Goal: Information Seeking & Learning: Learn about a topic

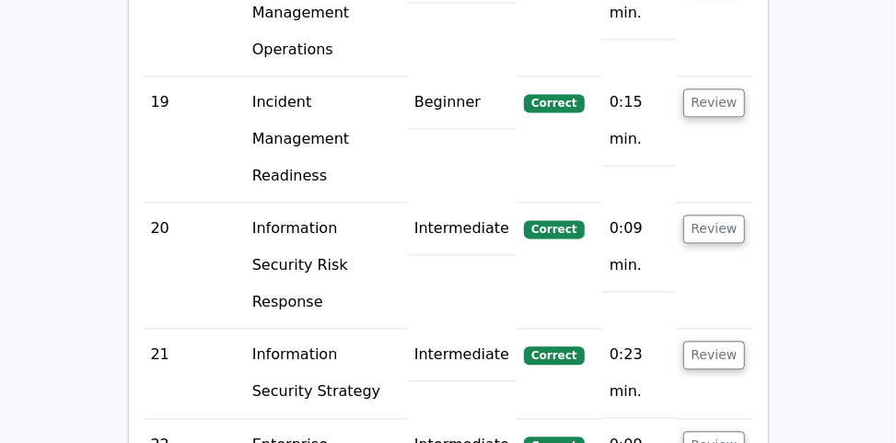
scroll to position [4443, 0]
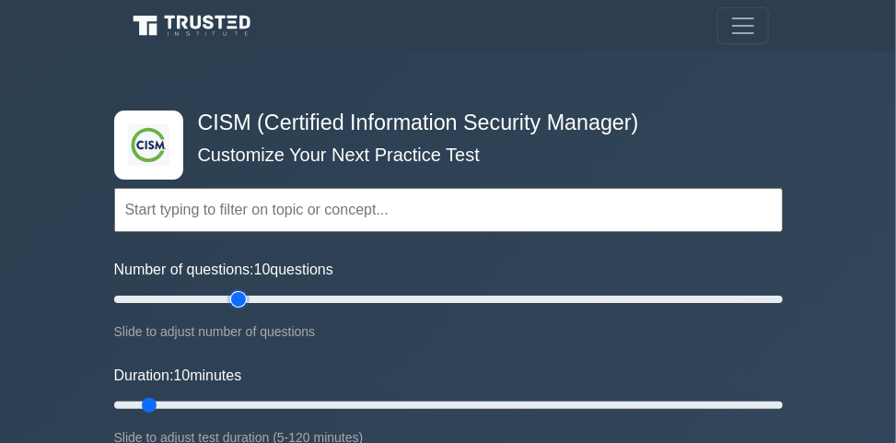
click at [230, 293] on input "Number of questions: 10 questions" at bounding box center [448, 299] width 669 height 22
type input "35"
click at [223, 296] on input "Number of questions: 40 questions" at bounding box center [448, 299] width 669 height 22
type input "45"
click at [343, 399] on input "Duration: 10 minutes" at bounding box center [448, 405] width 669 height 22
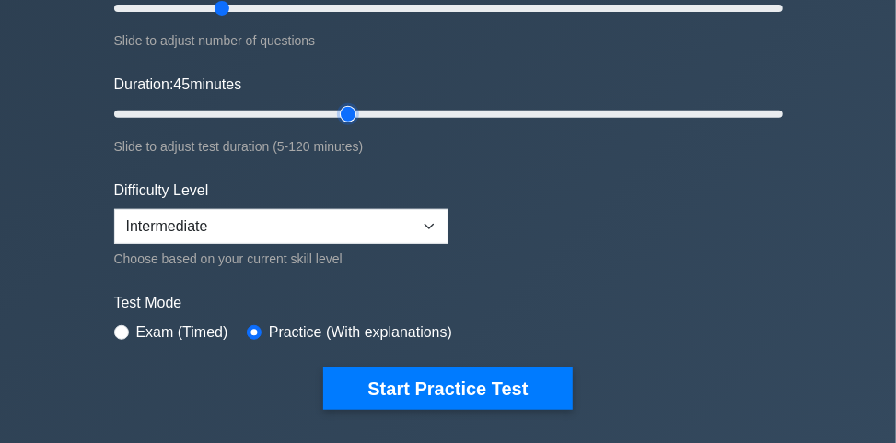
scroll to position [295, 0]
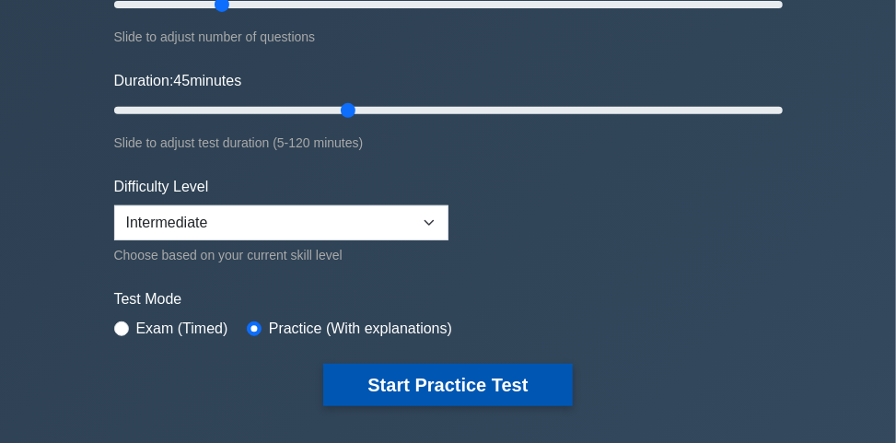
click at [413, 378] on button "Start Practice Test" at bounding box center [447, 385] width 249 height 42
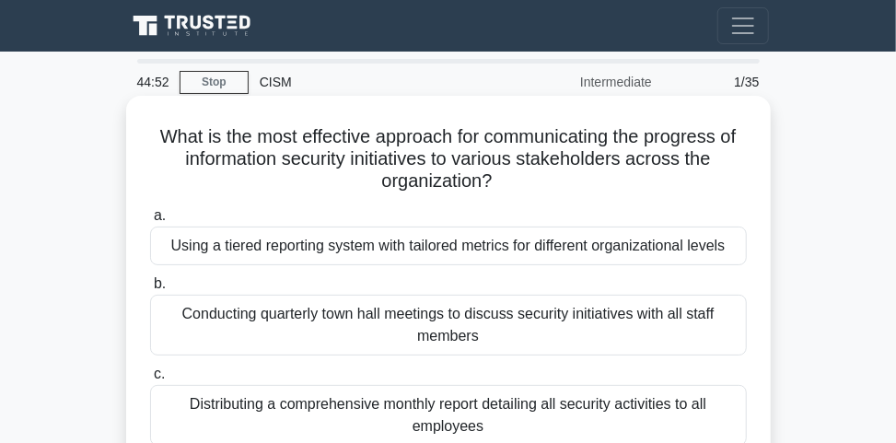
scroll to position [74, 0]
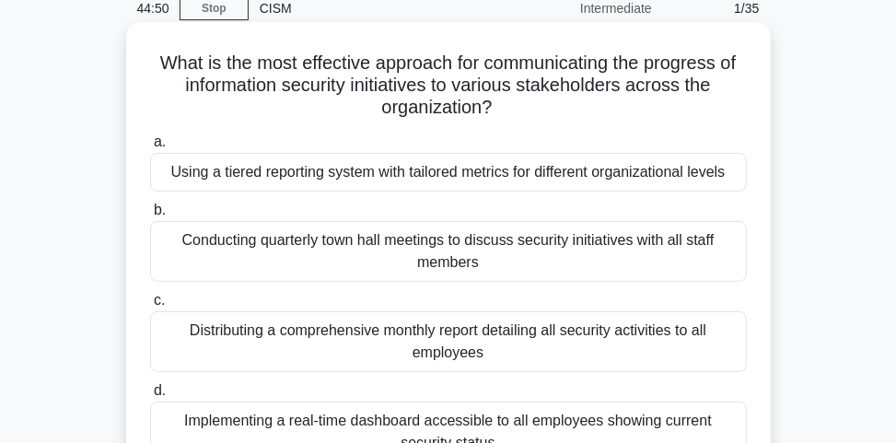
click at [529, 179] on div "Using a tiered reporting system with tailored metrics for different organizatio…" at bounding box center [448, 172] width 597 height 39
click at [150, 148] on input "a. Using a tiered reporting system with tailored metrics for different organiza…" at bounding box center [150, 142] width 0 height 12
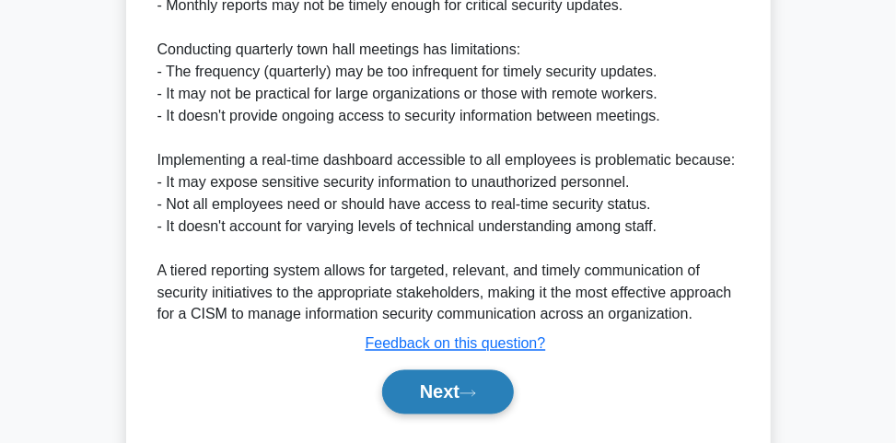
click at [476, 389] on icon at bounding box center [468, 394] width 17 height 10
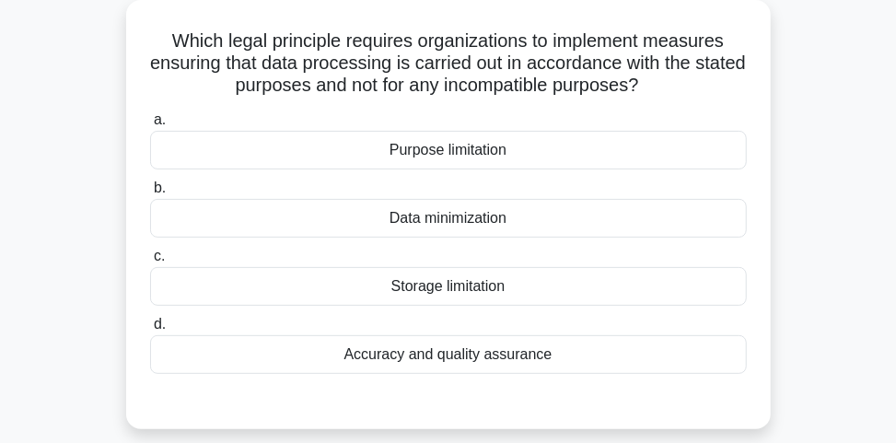
scroll to position [27, 0]
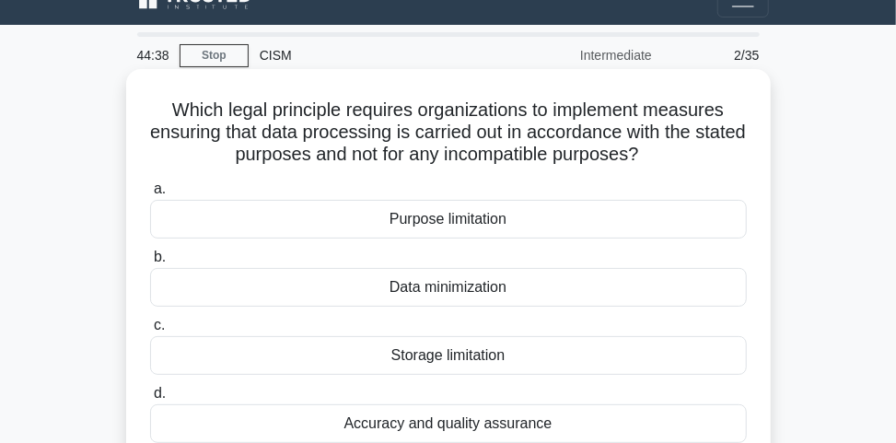
click at [462, 214] on div "Purpose limitation" at bounding box center [448, 219] width 597 height 39
click at [150, 195] on input "a. Purpose limitation" at bounding box center [150, 189] width 0 height 12
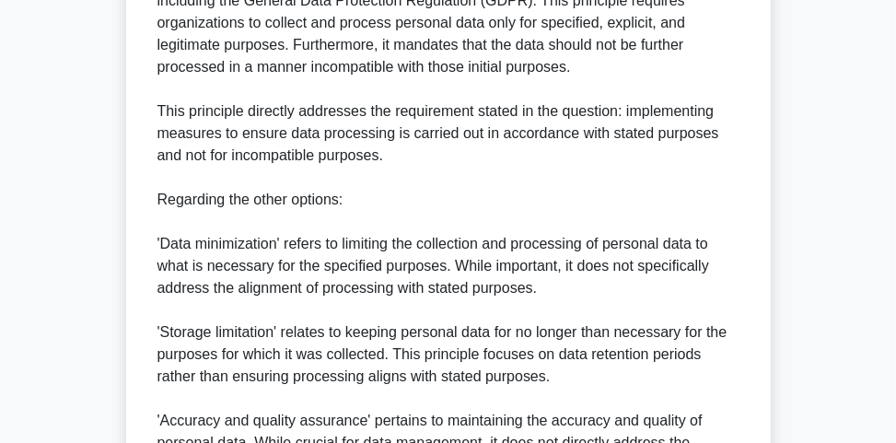
scroll to position [900, 0]
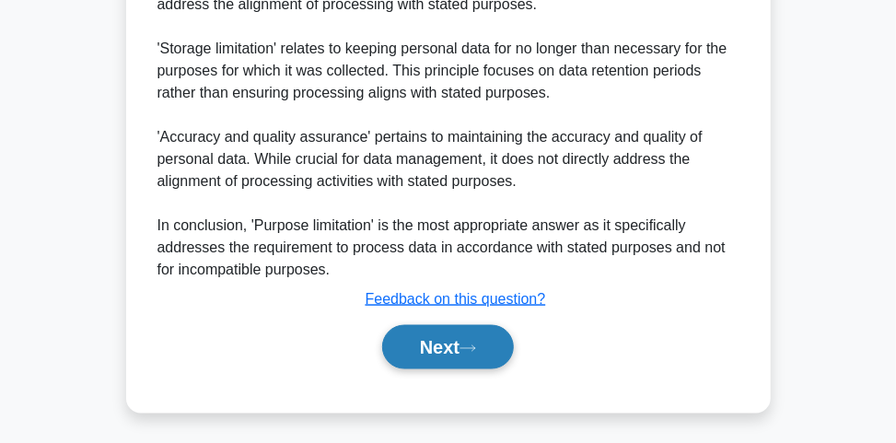
click at [484, 336] on button "Next" at bounding box center [448, 347] width 132 height 44
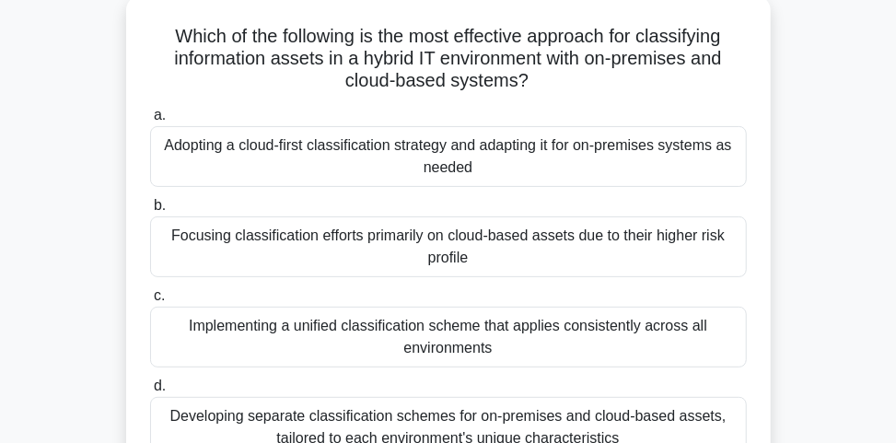
scroll to position [174, 0]
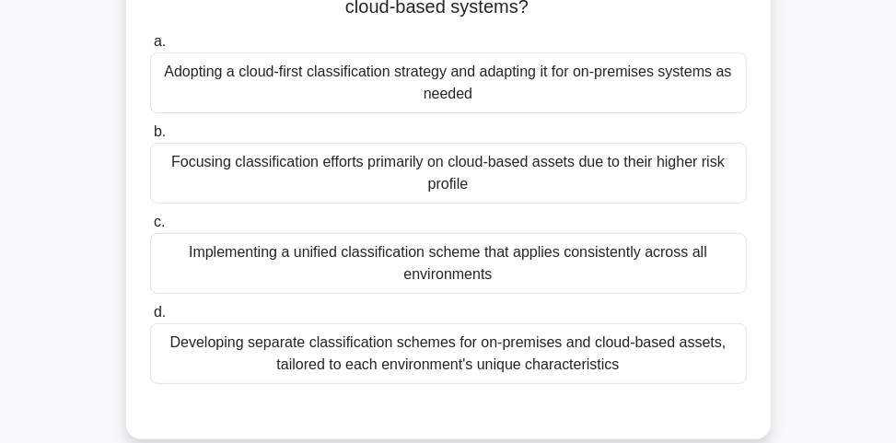
click at [542, 277] on div "Implementing a unified classification scheme that applies consistently across a…" at bounding box center [448, 263] width 597 height 61
click at [150, 228] on input "c. Implementing a unified classification scheme that applies consistently acros…" at bounding box center [150, 222] width 0 height 12
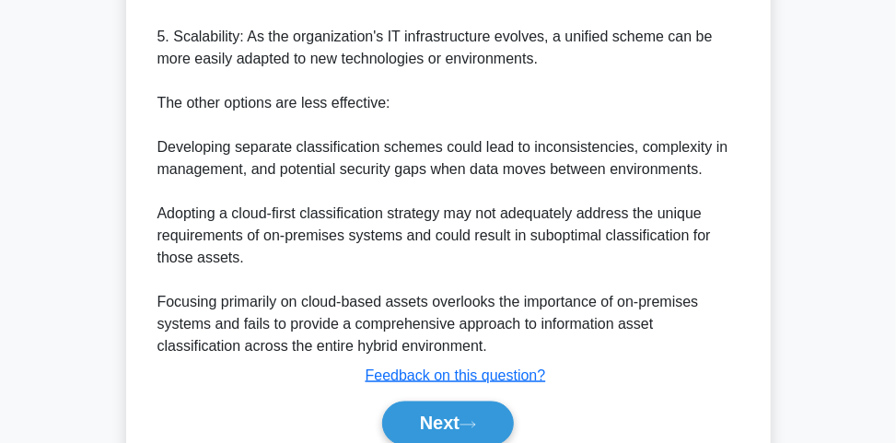
scroll to position [1032, 0]
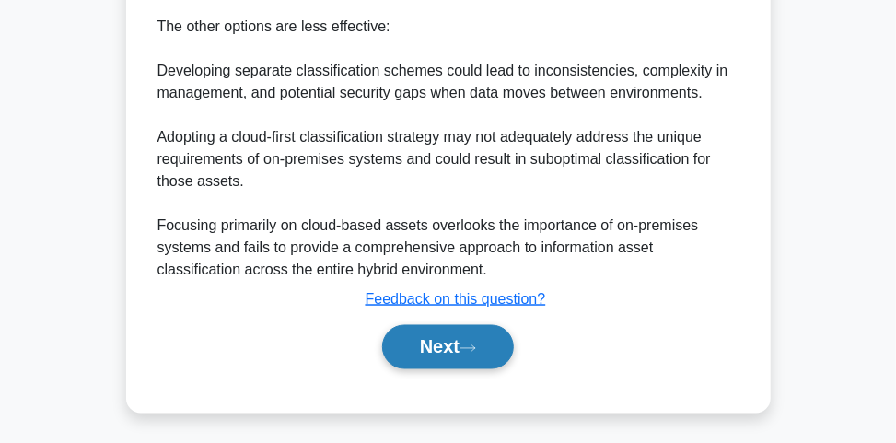
click at [437, 344] on button "Next" at bounding box center [448, 347] width 132 height 44
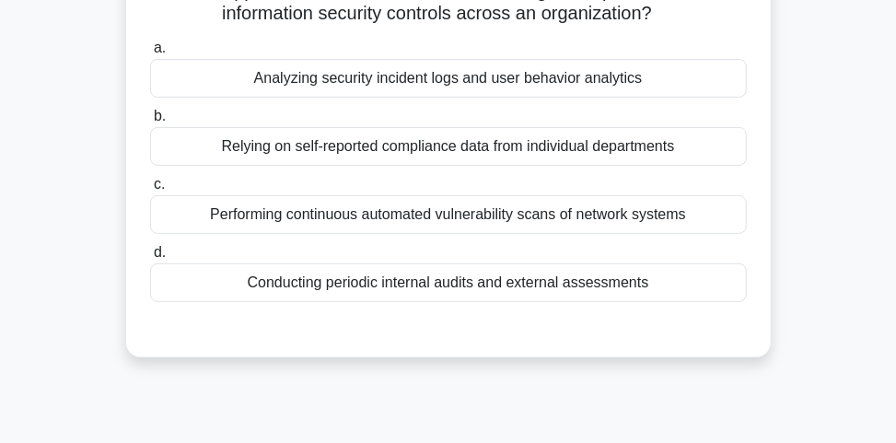
scroll to position [147, 0]
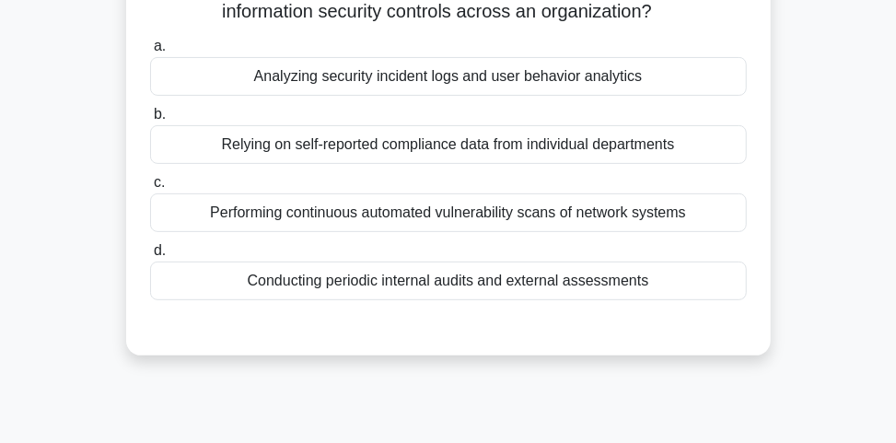
click at [591, 262] on div "Conducting periodic internal audits and external assessments" at bounding box center [448, 281] width 597 height 39
click at [150, 257] on input "d. Conducting periodic internal audits and external assessments" at bounding box center [150, 251] width 0 height 12
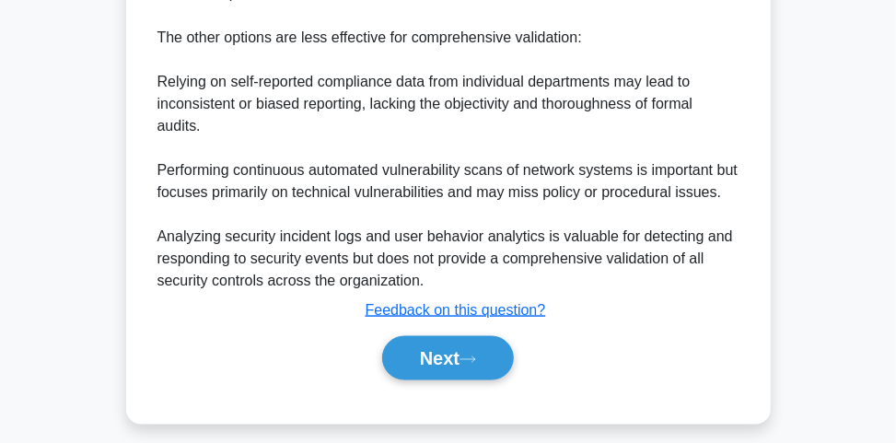
scroll to position [922, 0]
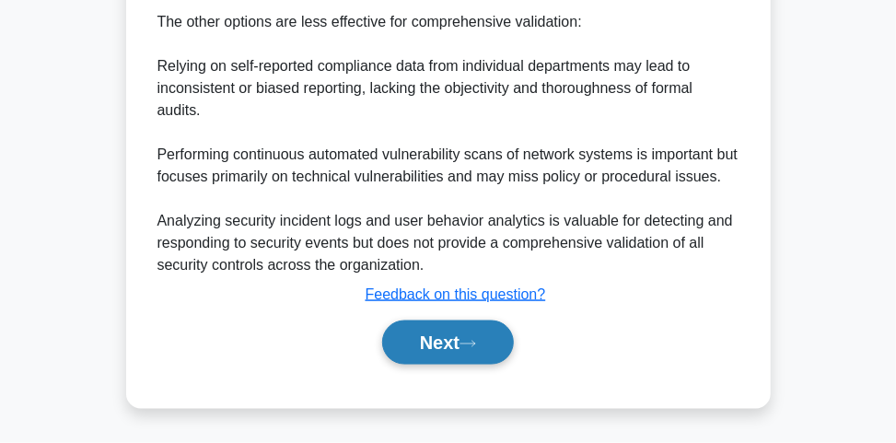
click at [474, 358] on button "Next" at bounding box center [448, 342] width 132 height 44
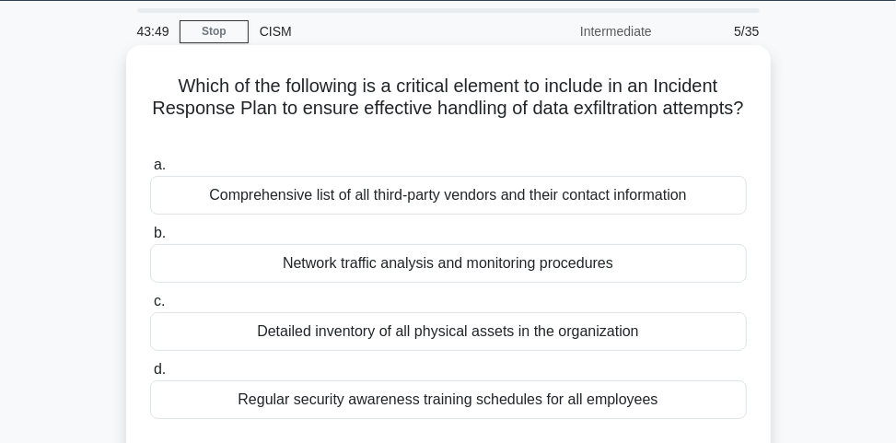
scroll to position [74, 0]
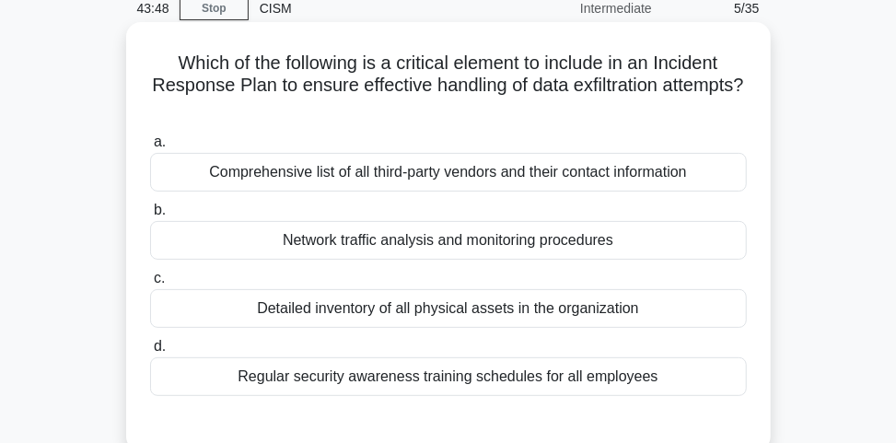
click at [526, 233] on div "Network traffic analysis and monitoring procedures" at bounding box center [448, 240] width 597 height 39
click at [150, 216] on input "b. Network traffic analysis and monitoring procedures" at bounding box center [150, 210] width 0 height 12
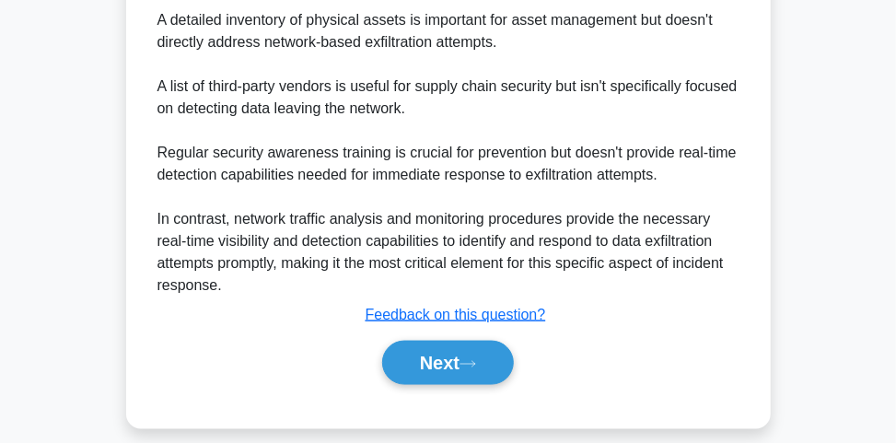
scroll to position [811, 0]
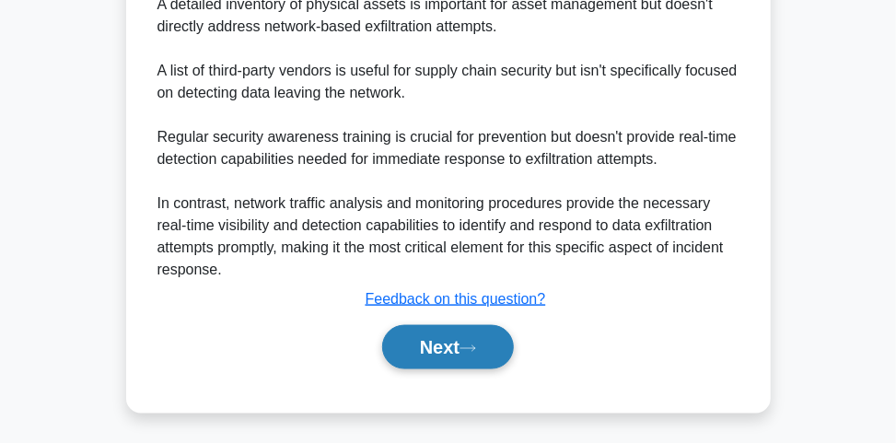
click at [466, 334] on button "Next" at bounding box center [448, 347] width 132 height 44
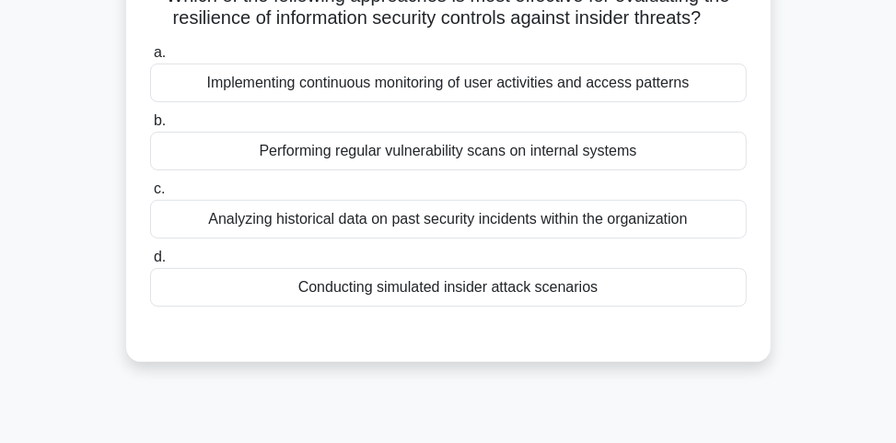
scroll to position [100, 0]
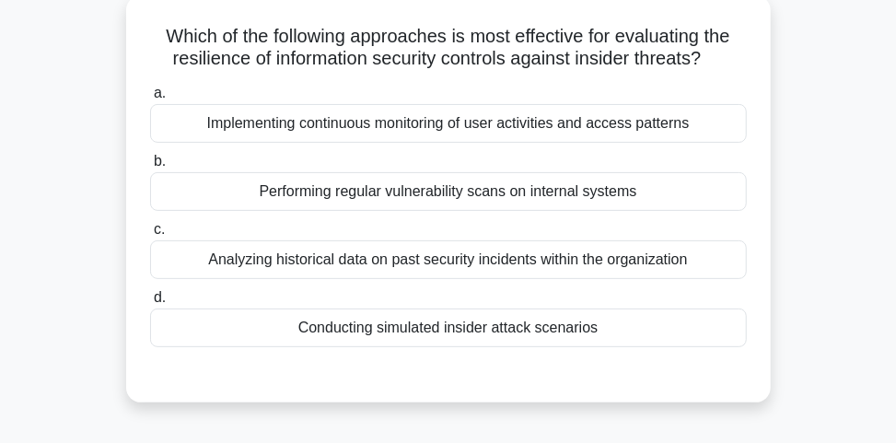
click at [731, 352] on div "a. Implementing continuous monitoring of user activities and access patterns b.…" at bounding box center [448, 229] width 600 height 302
click at [663, 330] on div "Conducting simulated insider attack scenarios" at bounding box center [448, 328] width 597 height 39
click at [150, 304] on input "d. Conducting simulated insider attack scenarios" at bounding box center [150, 298] width 0 height 12
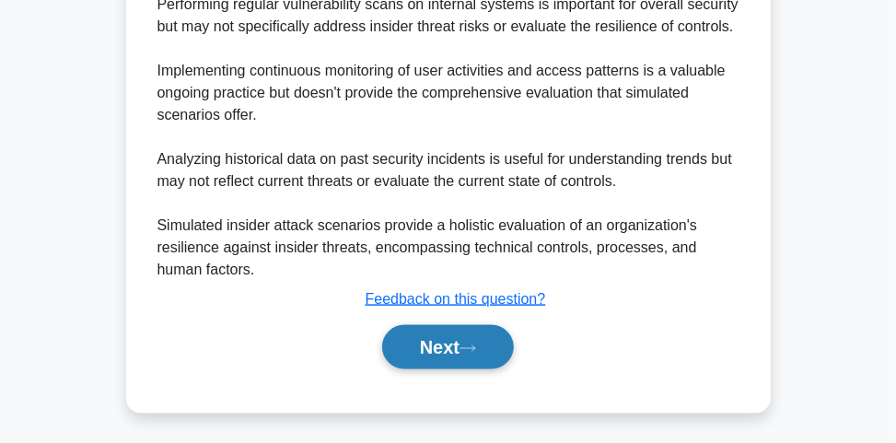
click at [448, 346] on button "Next" at bounding box center [448, 347] width 132 height 44
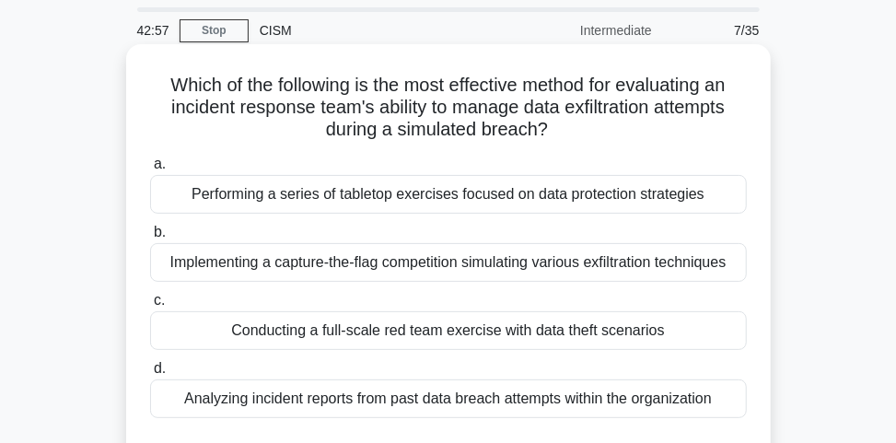
scroll to position [74, 0]
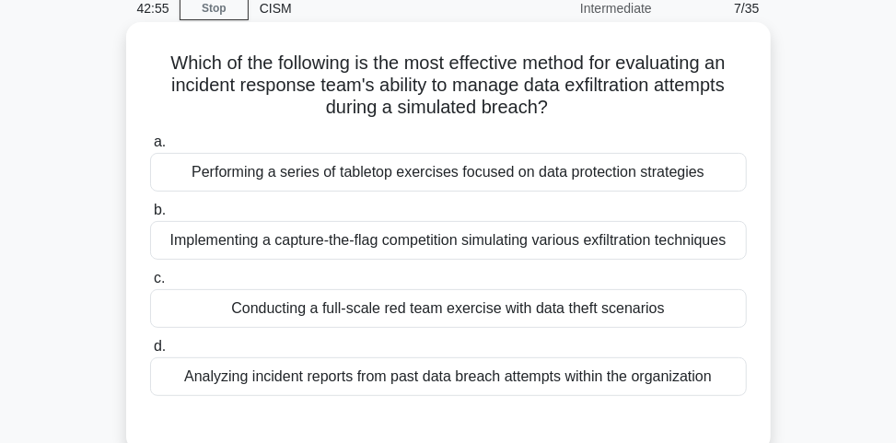
click at [600, 309] on div "Conducting a full-scale red team exercise with data theft scenarios" at bounding box center [448, 308] width 597 height 39
click at [150, 285] on input "c. Conducting a full-scale red team exercise with data theft scenarios" at bounding box center [150, 279] width 0 height 12
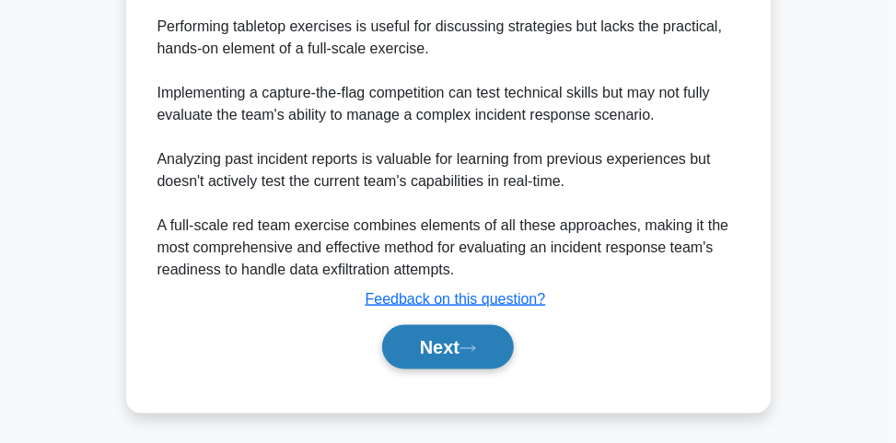
click at [449, 342] on button "Next" at bounding box center [448, 347] width 132 height 44
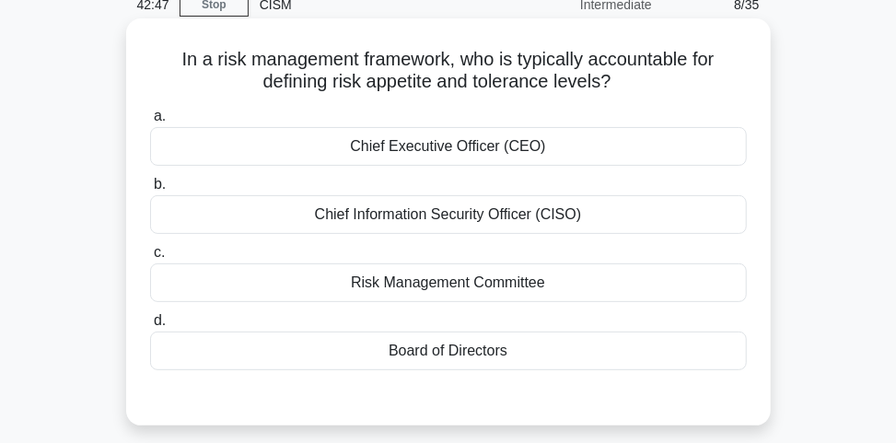
scroll to position [100, 0]
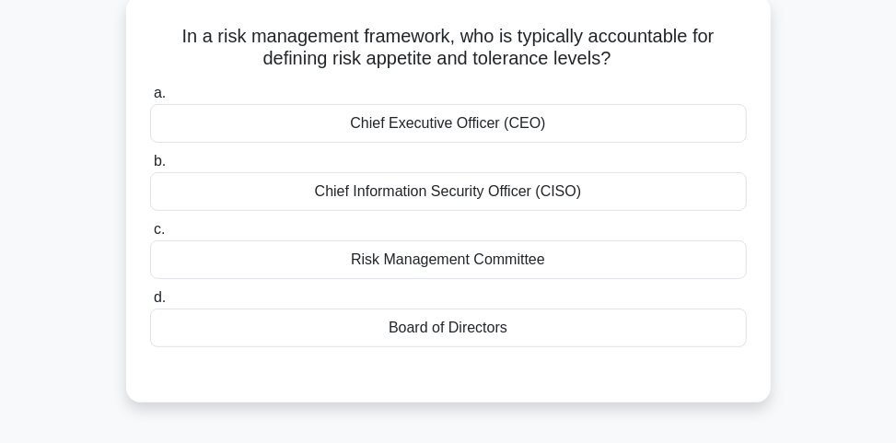
click at [472, 327] on div "Board of Directors" at bounding box center [448, 328] width 597 height 39
click at [150, 304] on input "d. Board of Directors" at bounding box center [150, 298] width 0 height 12
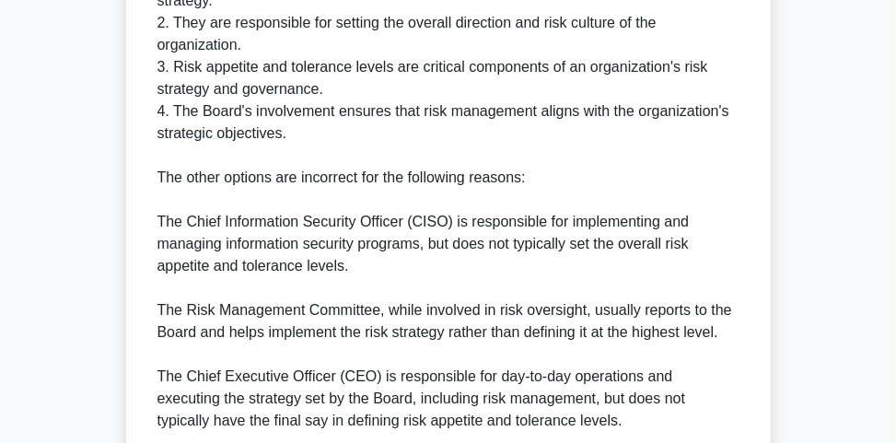
scroll to position [856, 0]
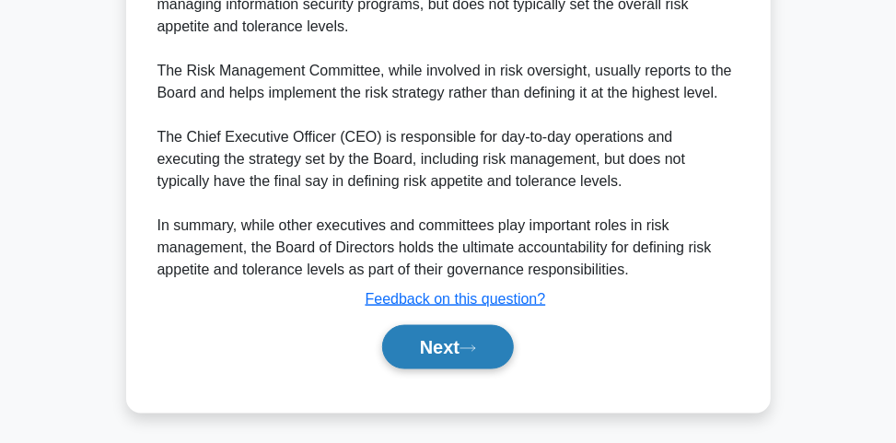
click at [422, 336] on button "Next" at bounding box center [448, 347] width 132 height 44
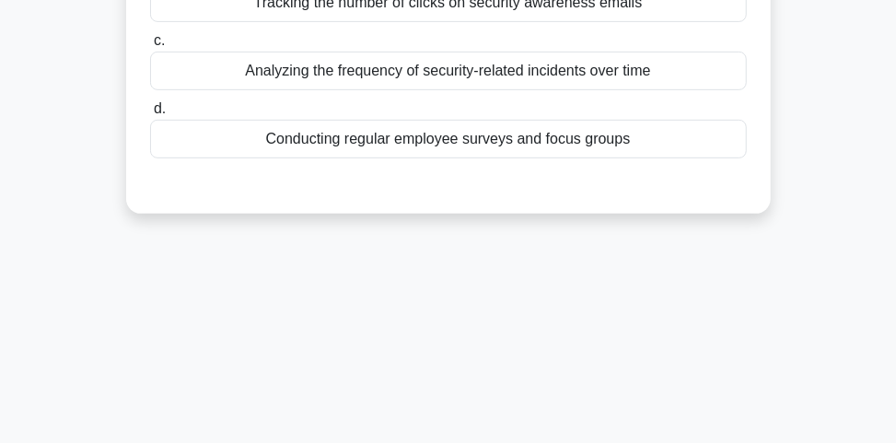
scroll to position [27, 0]
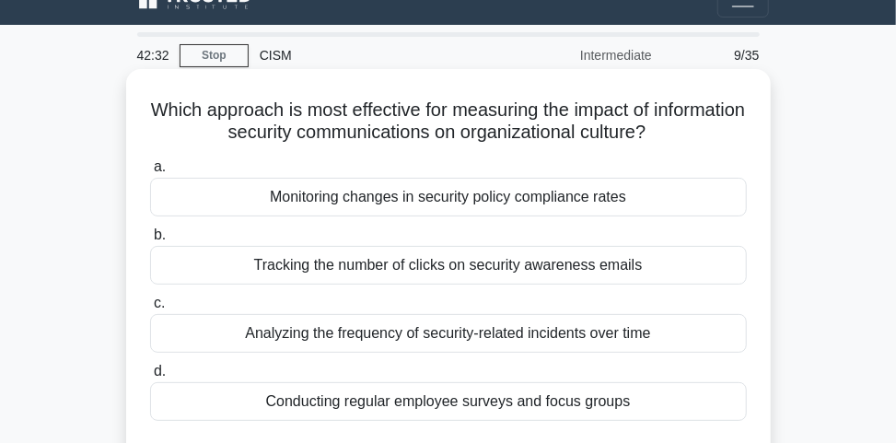
click at [495, 409] on div "Conducting regular employee surveys and focus groups" at bounding box center [448, 401] width 597 height 39
click at [150, 378] on input "d. Conducting regular employee surveys and focus groups" at bounding box center [150, 372] width 0 height 12
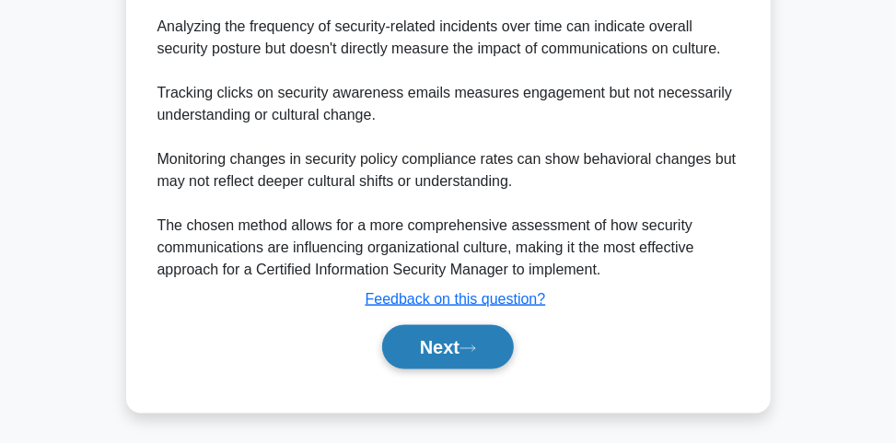
click at [491, 351] on button "Next" at bounding box center [448, 347] width 132 height 44
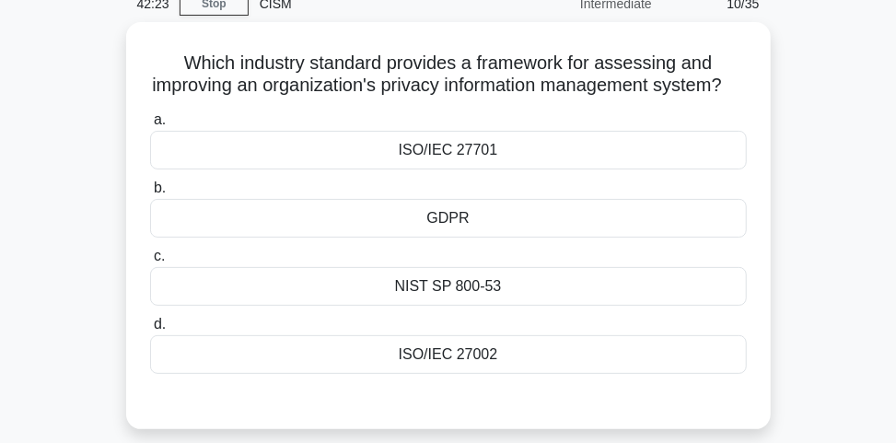
scroll to position [100, 0]
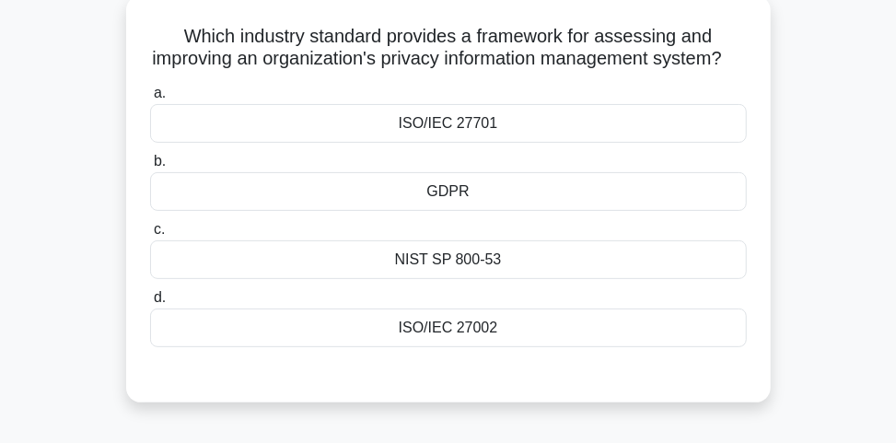
click at [555, 211] on div "GDPR" at bounding box center [448, 191] width 597 height 39
click at [150, 168] on input "b. GDPR" at bounding box center [150, 162] width 0 height 12
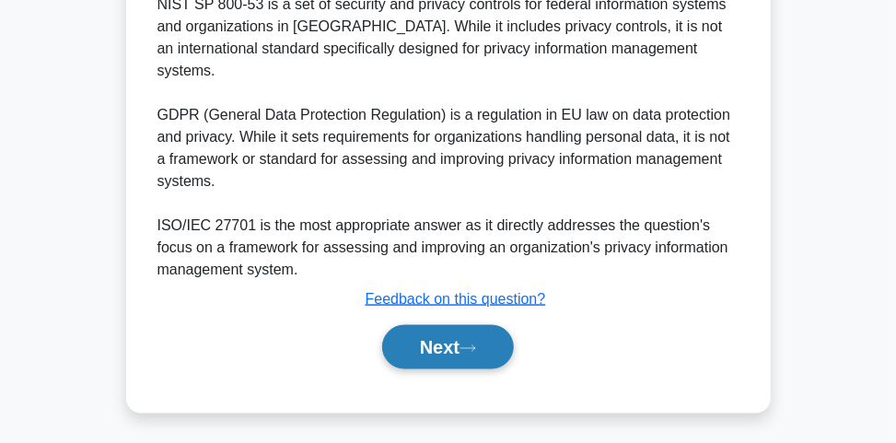
click at [482, 352] on button "Next" at bounding box center [448, 347] width 132 height 44
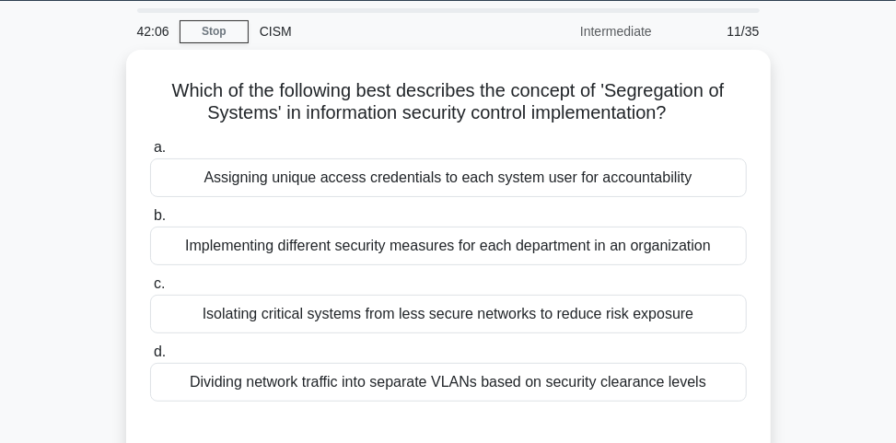
scroll to position [74, 0]
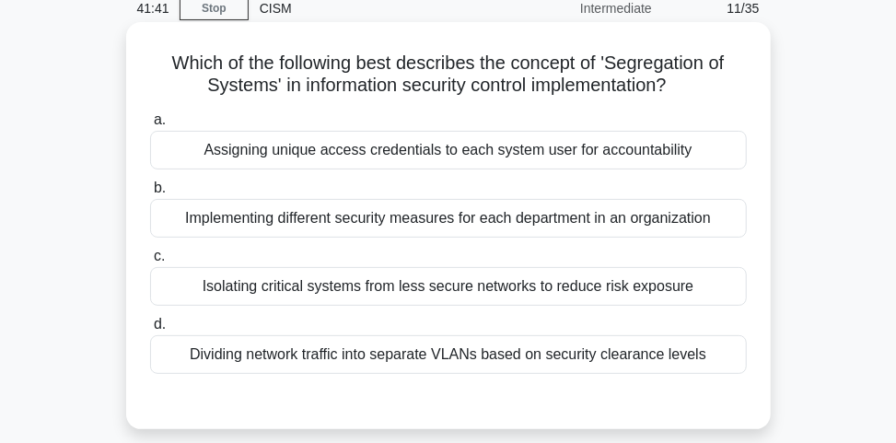
click at [421, 344] on div "Dividing network traffic into separate VLANs based on security clearance levels" at bounding box center [448, 354] width 597 height 39
click at [150, 331] on input "d. Dividing network traffic into separate VLANs based on security clearance lev…" at bounding box center [150, 325] width 0 height 12
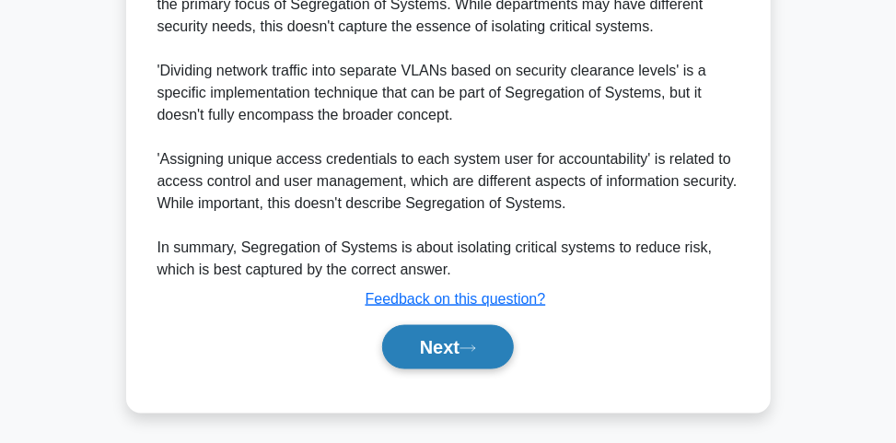
click at [418, 346] on button "Next" at bounding box center [448, 347] width 132 height 44
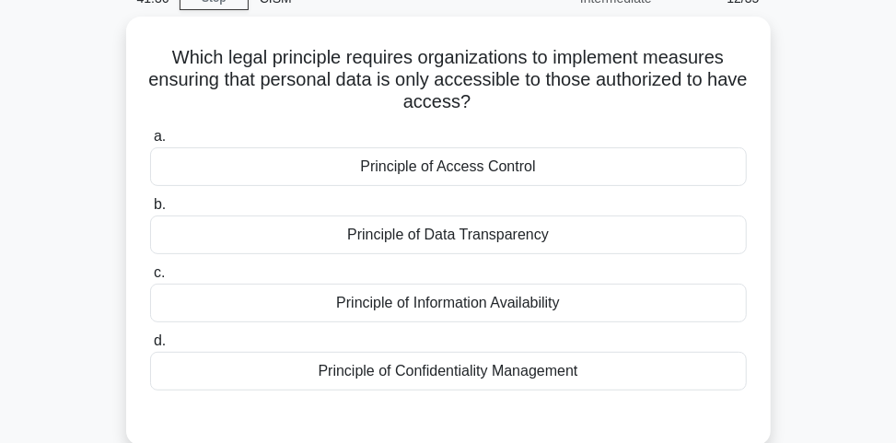
scroll to position [27, 0]
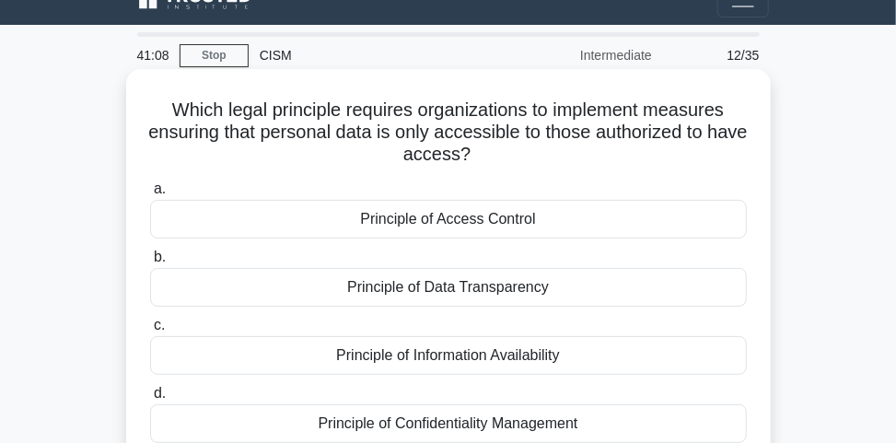
click at [572, 223] on div "Principle of Access Control" at bounding box center [448, 219] width 597 height 39
click at [150, 195] on input "a. Principle of Access Control" at bounding box center [150, 189] width 0 height 12
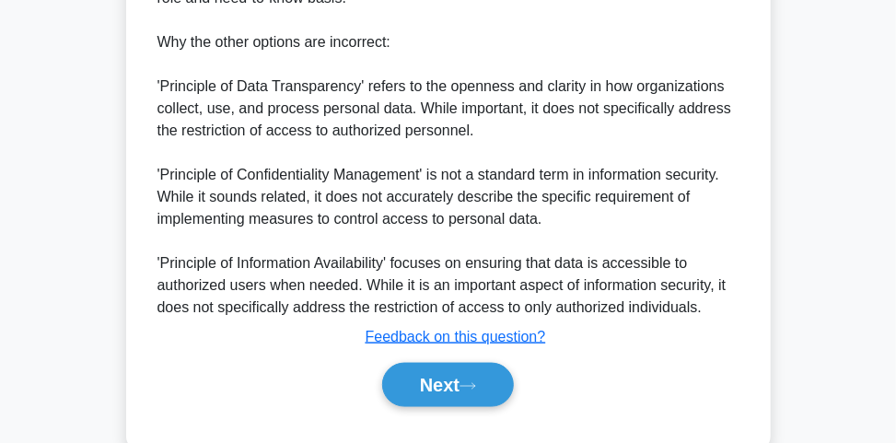
scroll to position [811, 0]
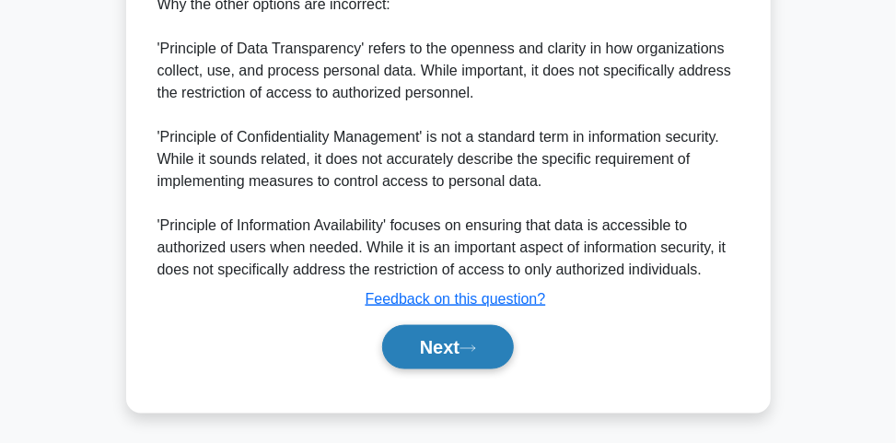
click at [424, 361] on button "Next" at bounding box center [448, 347] width 132 height 44
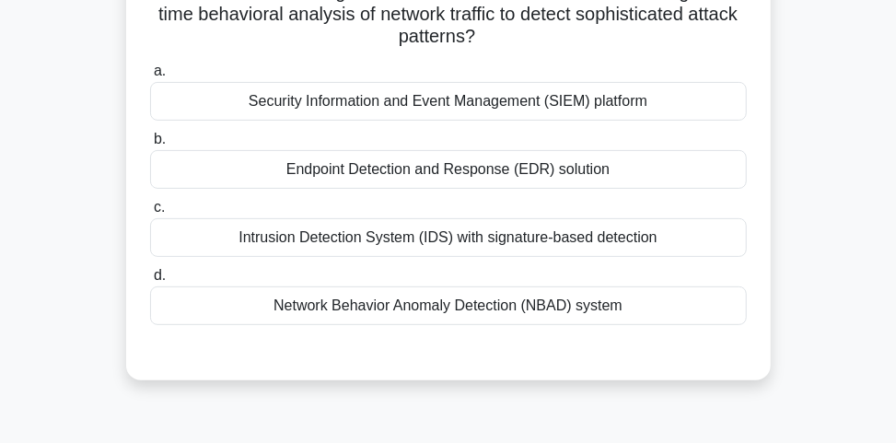
scroll to position [147, 0]
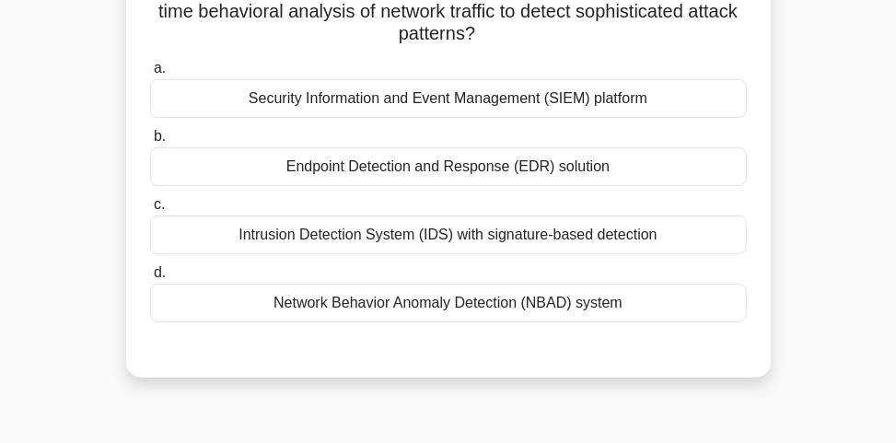
click at [544, 292] on div "Network Behavior Anomaly Detection (NBAD) system" at bounding box center [448, 303] width 597 height 39
click at [150, 279] on input "d. Network Behavior Anomaly Detection (NBAD) system" at bounding box center [150, 273] width 0 height 12
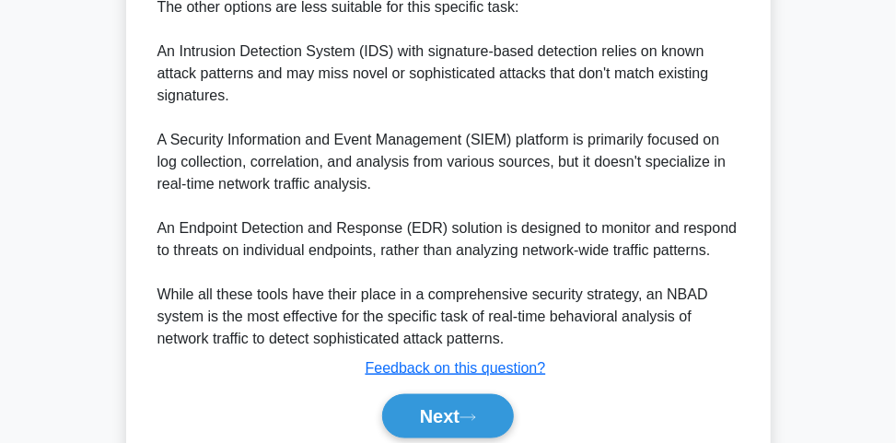
scroll to position [811, 0]
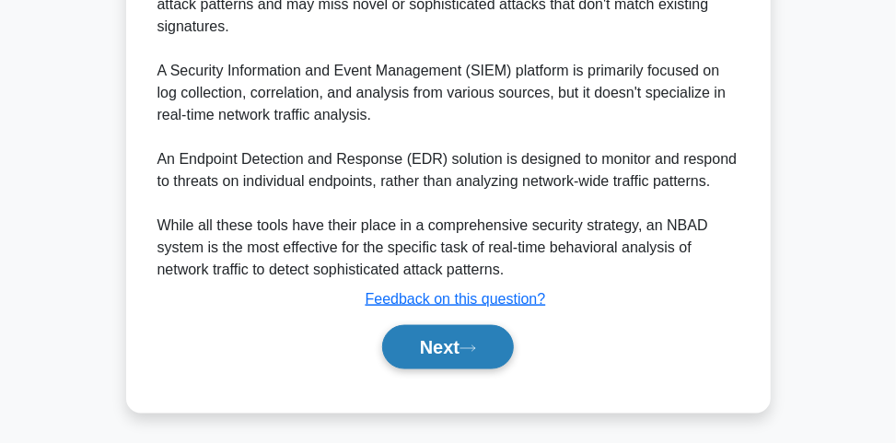
click at [458, 347] on button "Next" at bounding box center [448, 347] width 132 height 44
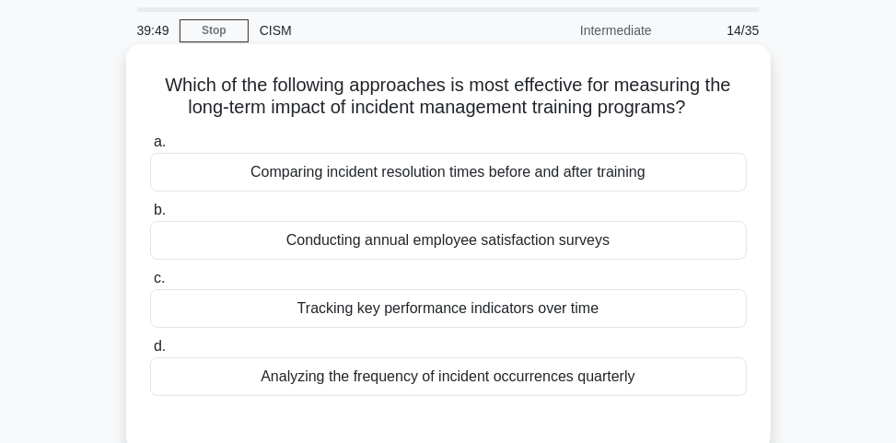
scroll to position [74, 0]
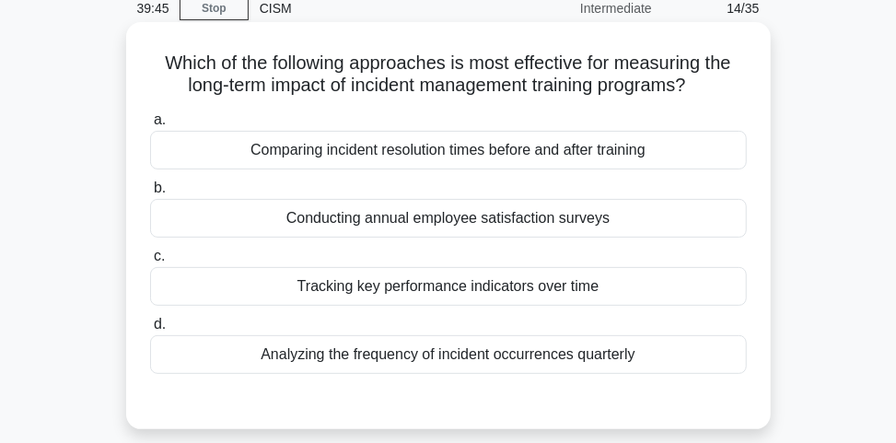
click at [466, 158] on div "Comparing incident resolution times before and after training" at bounding box center [448, 150] width 597 height 39
click at [150, 126] on input "a. Comparing incident resolution times before and after training" at bounding box center [150, 120] width 0 height 12
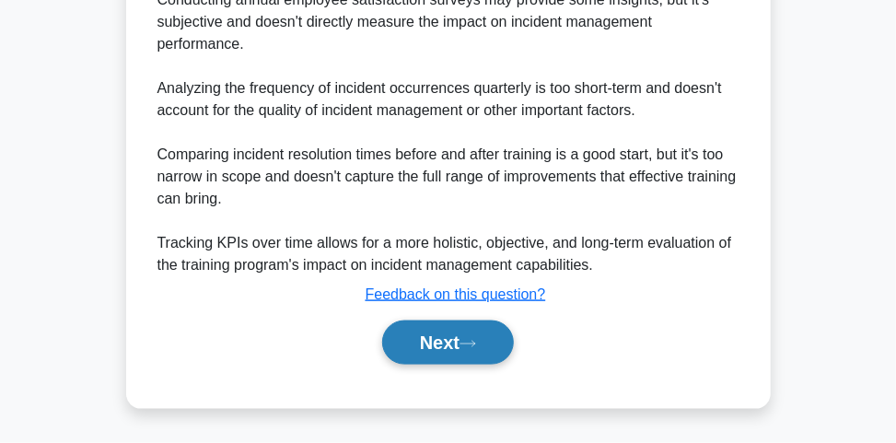
click at [461, 352] on button "Next" at bounding box center [448, 342] width 132 height 44
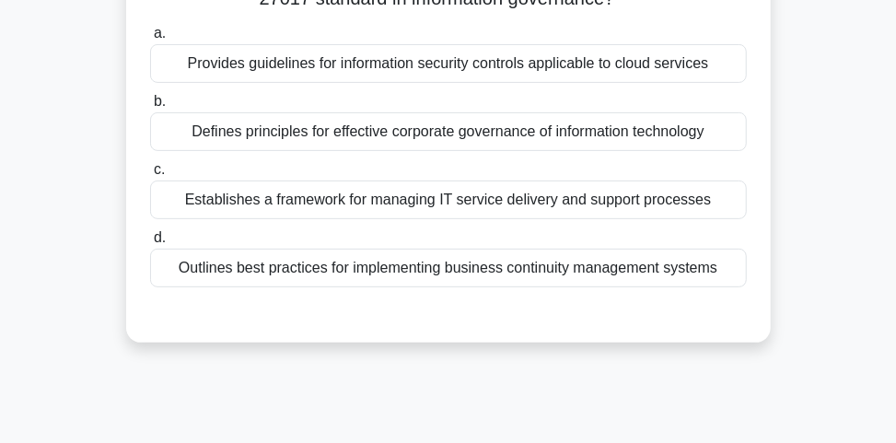
scroll to position [0, 0]
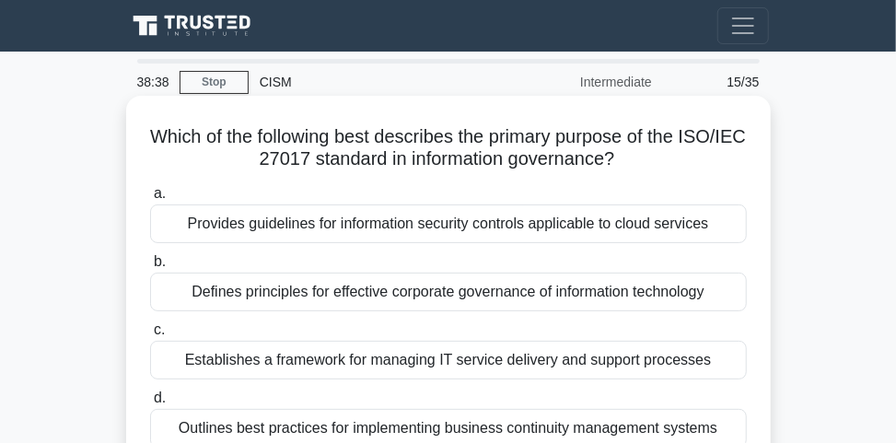
click at [464, 298] on div "Defines principles for effective corporate governance of information technology" at bounding box center [448, 292] width 597 height 39
click at [150, 268] on input "b. Defines principles for effective corporate governance of information technol…" at bounding box center [150, 262] width 0 height 12
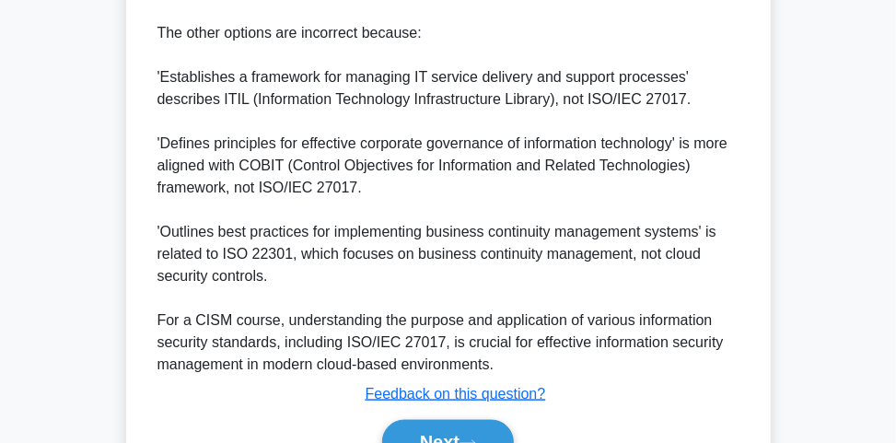
scroll to position [813, 0]
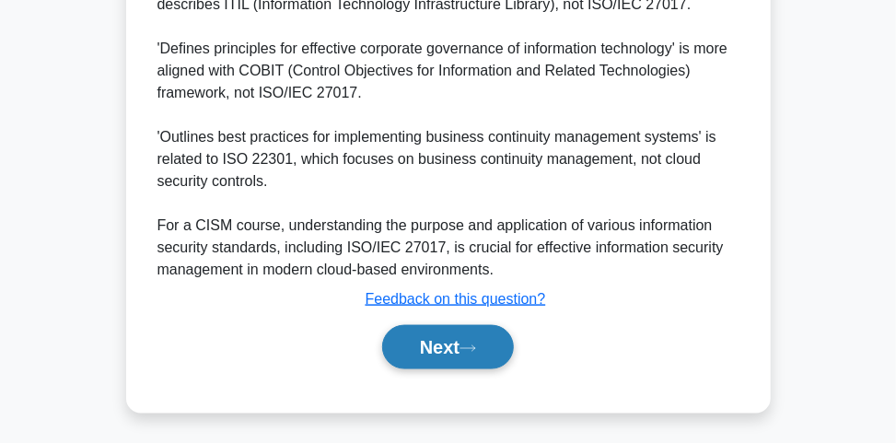
click at [430, 348] on button "Next" at bounding box center [448, 347] width 132 height 44
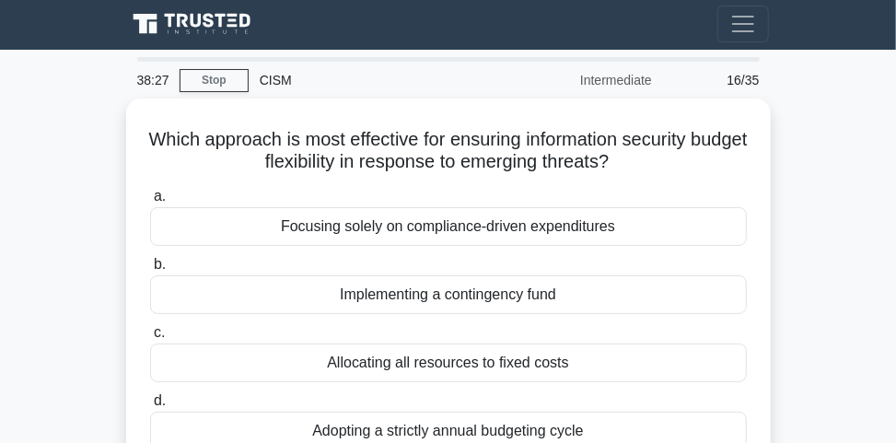
scroll to position [0, 0]
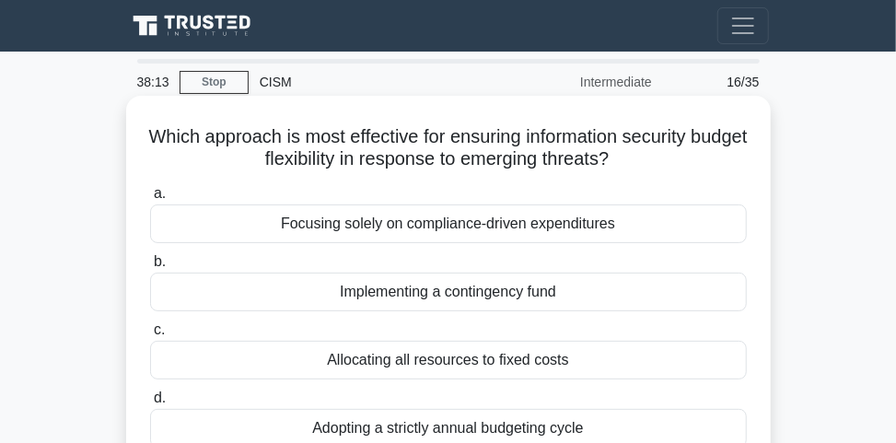
click at [571, 297] on div "Implementing a contingency fund" at bounding box center [448, 292] width 597 height 39
click at [150, 268] on input "b. Implementing a contingency fund" at bounding box center [150, 262] width 0 height 12
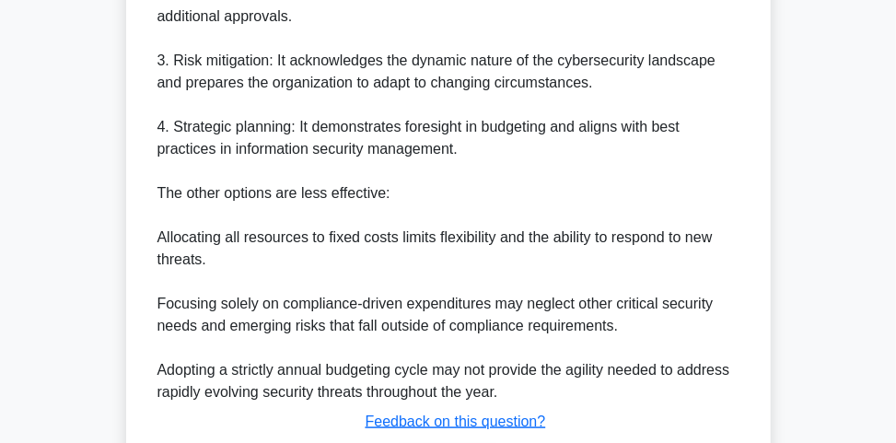
scroll to position [737, 0]
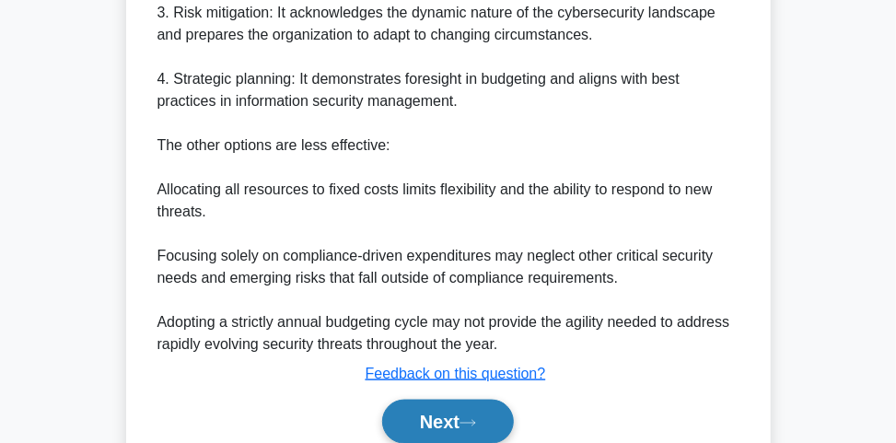
click at [425, 400] on button "Next" at bounding box center [448, 422] width 132 height 44
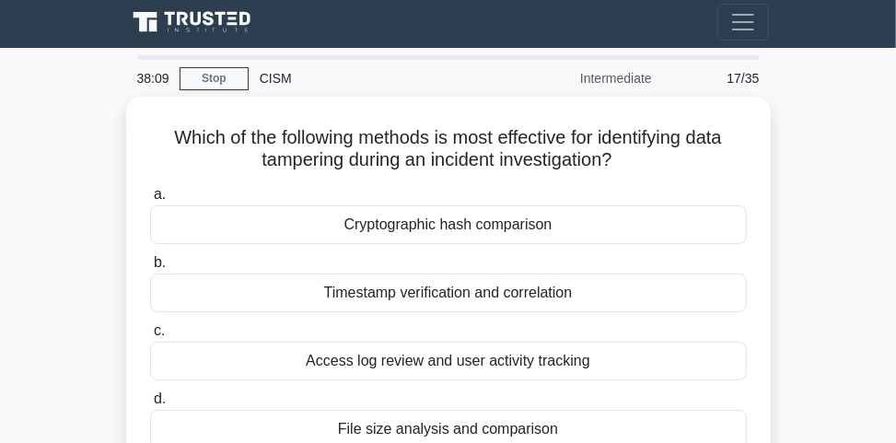
scroll to position [0, 0]
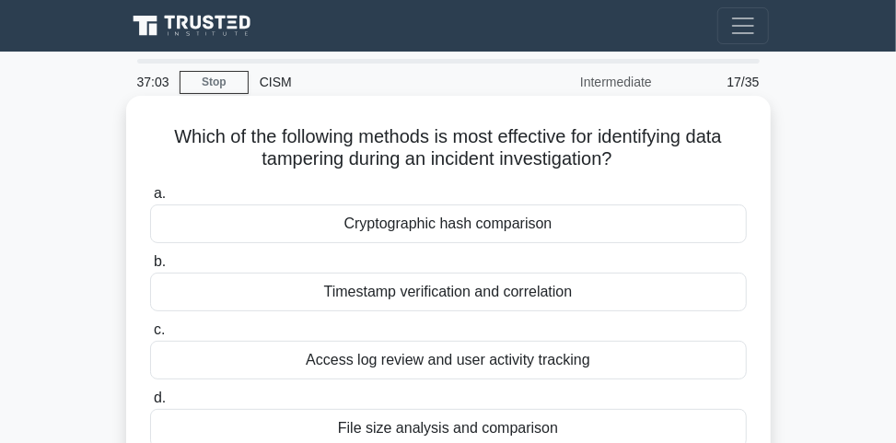
click at [617, 228] on div "Cryptographic hash comparison" at bounding box center [448, 223] width 597 height 39
click at [150, 200] on input "a. Cryptographic hash comparison" at bounding box center [150, 194] width 0 height 12
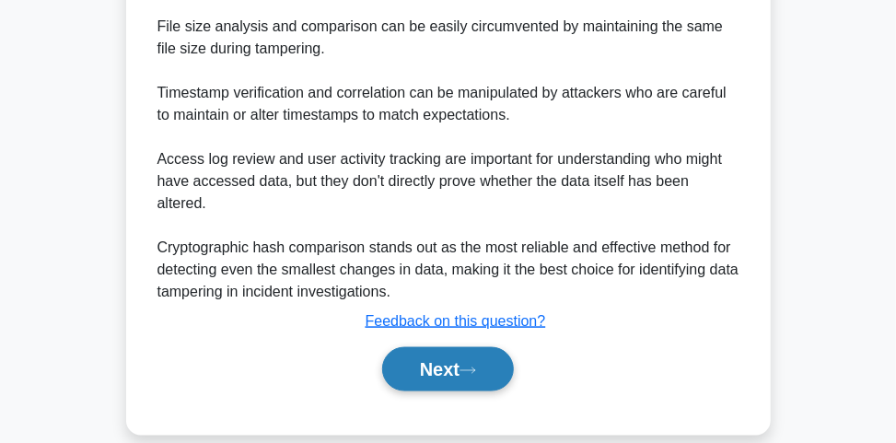
click at [489, 352] on button "Next" at bounding box center [448, 369] width 132 height 44
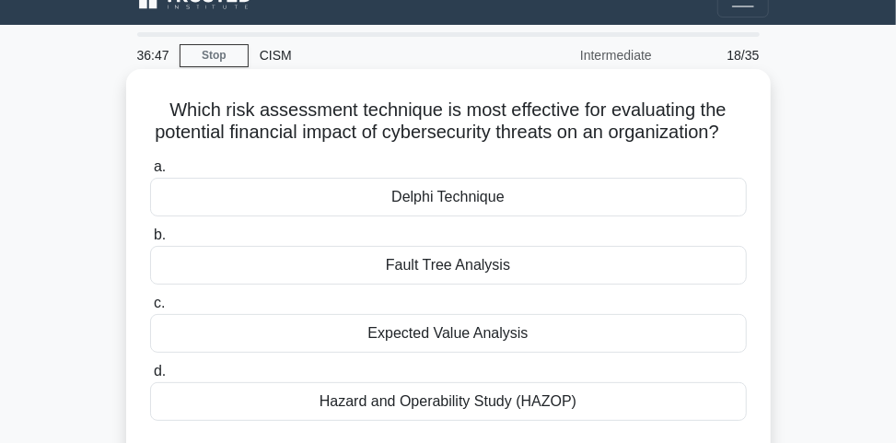
scroll to position [100, 0]
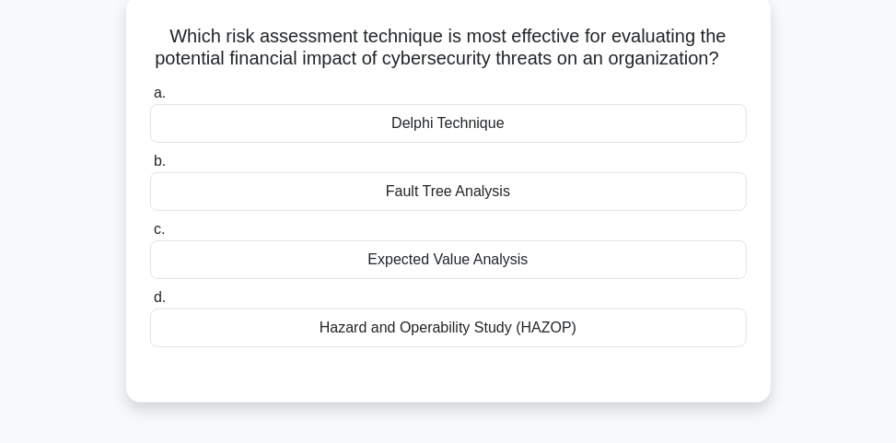
click at [473, 211] on div "Fault Tree Analysis" at bounding box center [448, 191] width 597 height 39
click at [150, 168] on input "b. Fault Tree Analysis" at bounding box center [150, 162] width 0 height 12
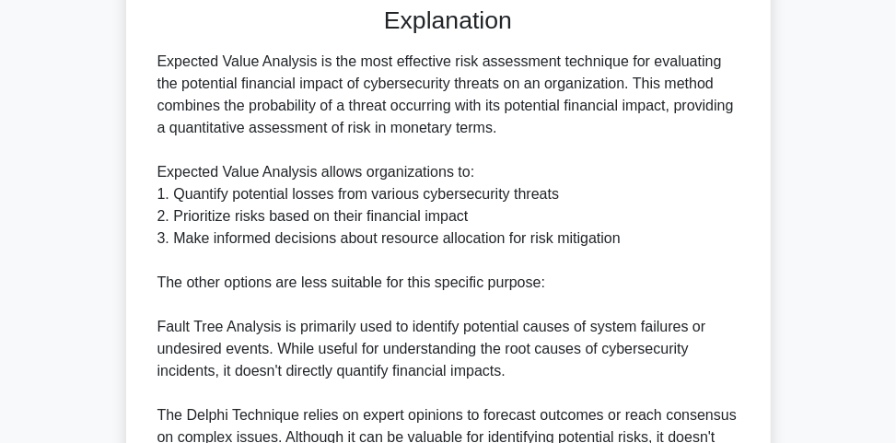
scroll to position [857, 0]
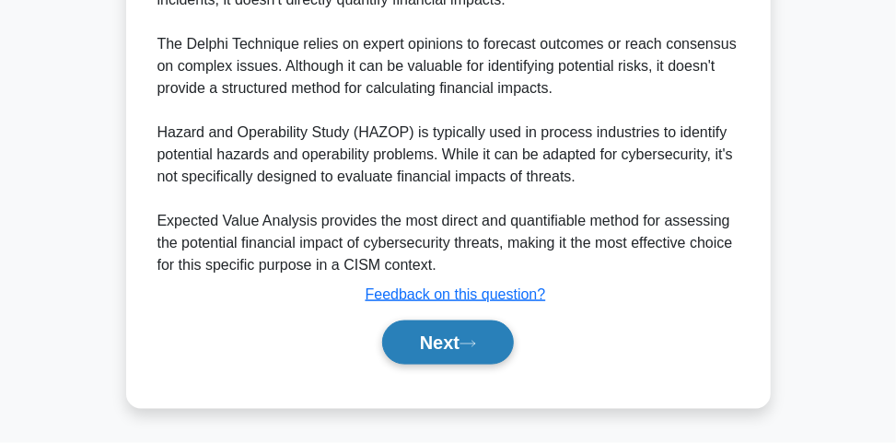
click at [435, 336] on button "Next" at bounding box center [448, 342] width 132 height 44
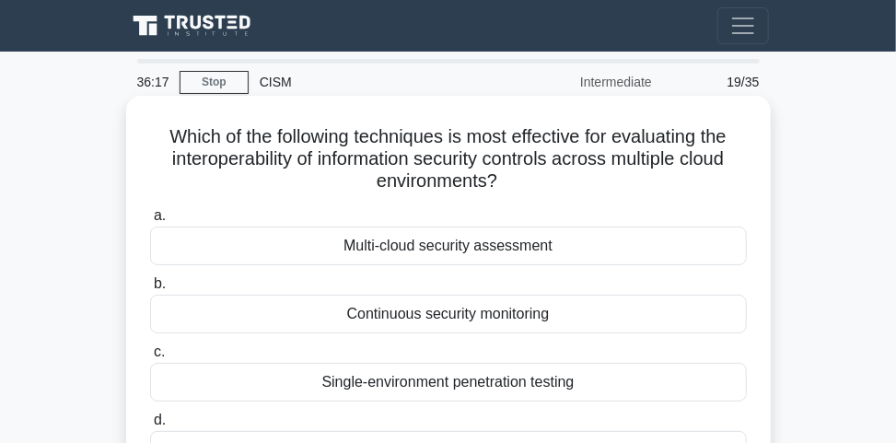
scroll to position [74, 0]
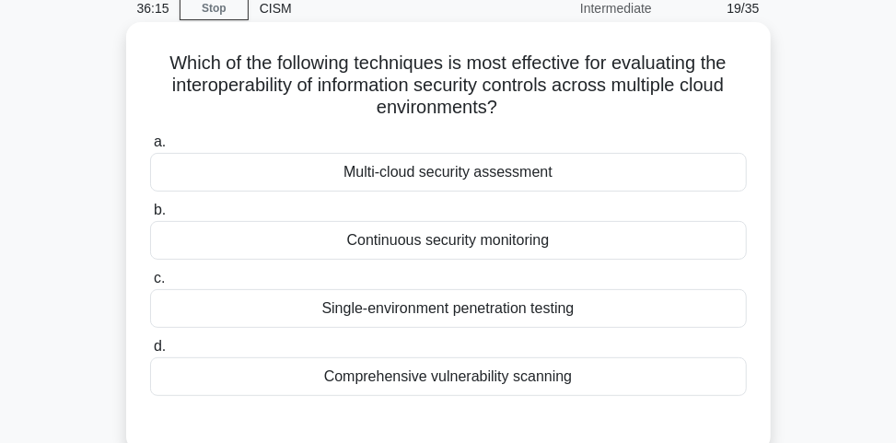
click at [507, 179] on div "Multi-cloud security assessment" at bounding box center [448, 172] width 597 height 39
click at [150, 148] on input "a. Multi-cloud security assessment" at bounding box center [150, 142] width 0 height 12
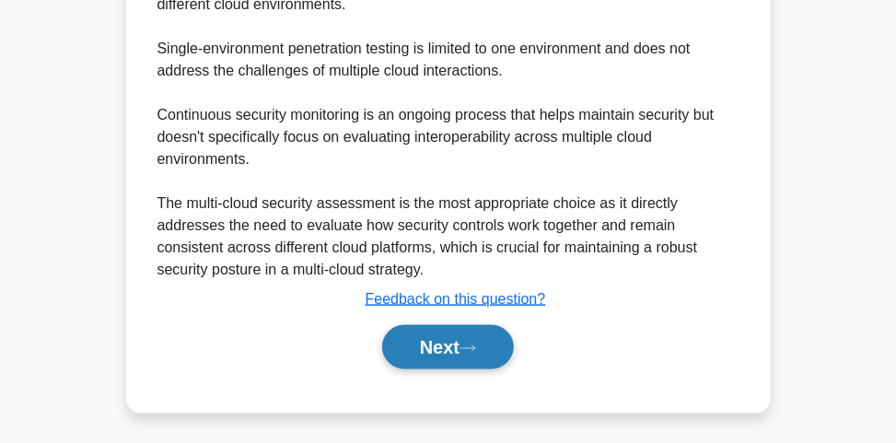
click at [418, 347] on button "Next" at bounding box center [448, 347] width 132 height 44
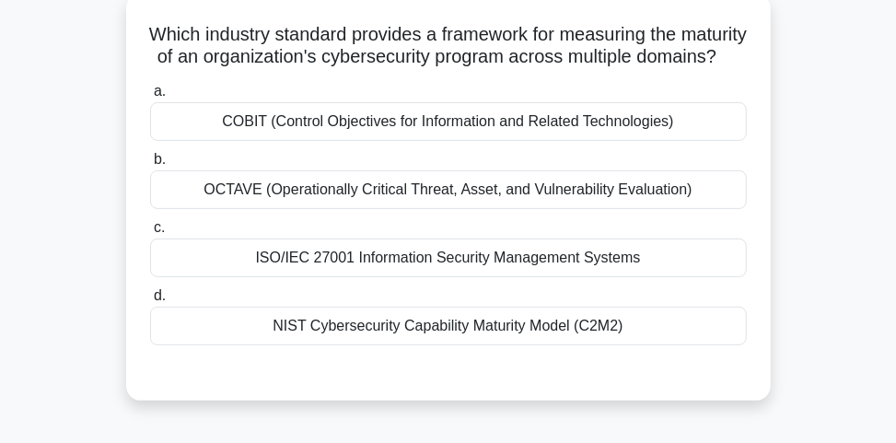
scroll to position [100, 0]
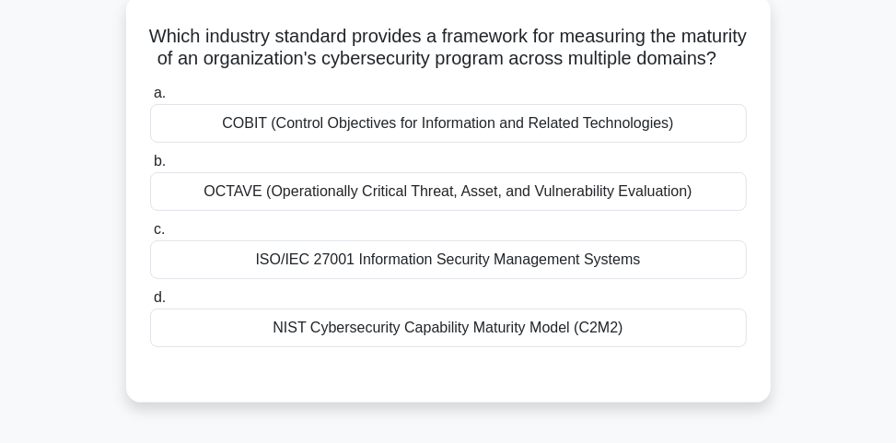
click at [431, 347] on div "NIST Cybersecurity Capability Maturity Model (C2M2)" at bounding box center [448, 328] width 597 height 39
click at [150, 304] on input "d. NIST Cybersecurity Capability Maturity Model (C2M2)" at bounding box center [150, 298] width 0 height 12
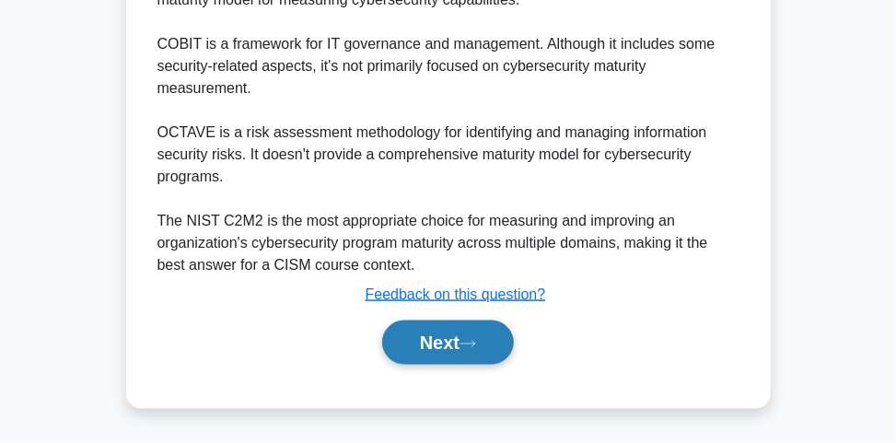
click at [436, 340] on button "Next" at bounding box center [448, 342] width 132 height 44
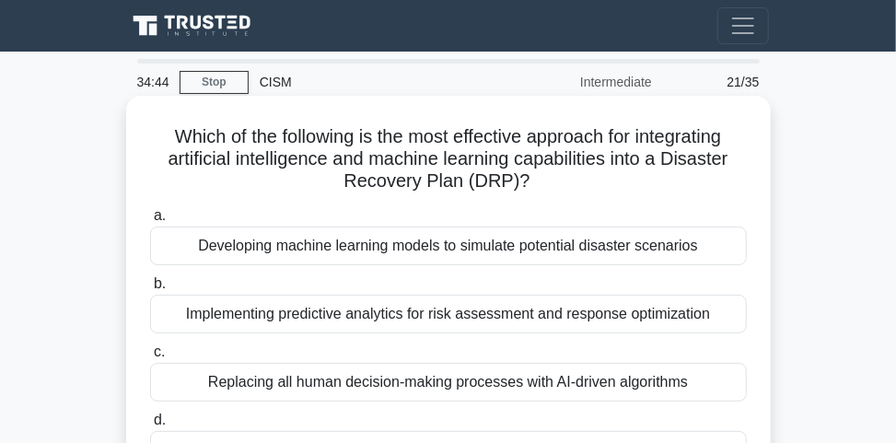
scroll to position [74, 0]
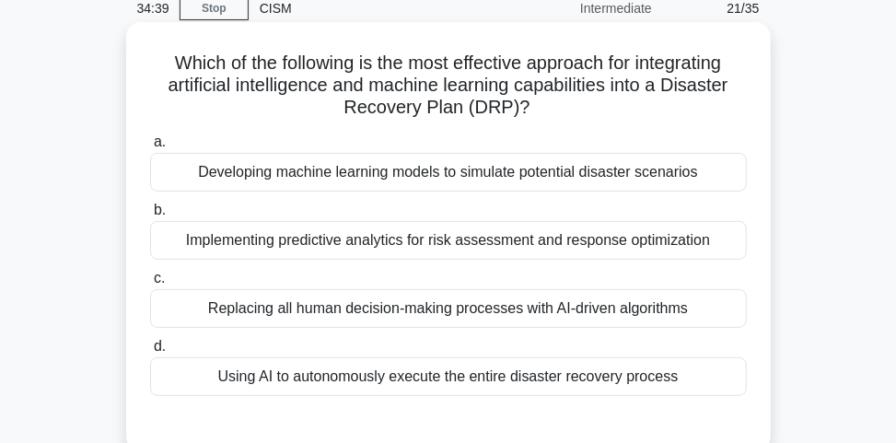
click at [632, 249] on div "Implementing predictive analytics for risk assessment and response optimization" at bounding box center [448, 240] width 597 height 39
click at [150, 216] on input "b. Implementing predictive analytics for risk assessment and response optimizat…" at bounding box center [150, 210] width 0 height 12
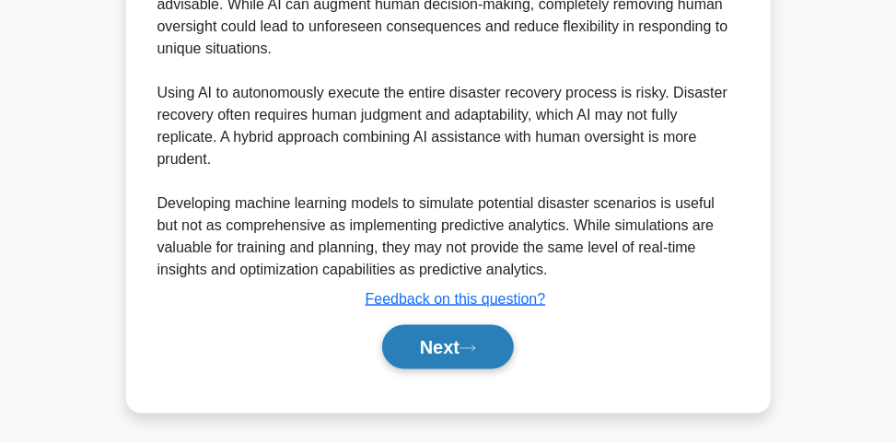
click at [488, 341] on button "Next" at bounding box center [448, 347] width 132 height 44
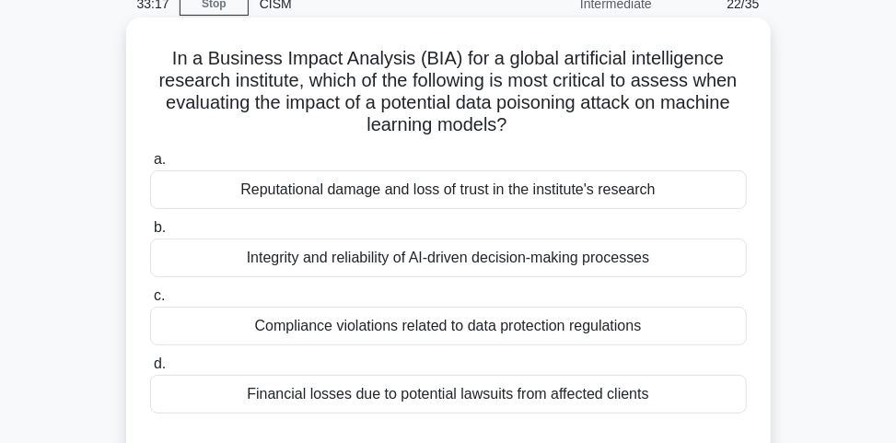
scroll to position [100, 0]
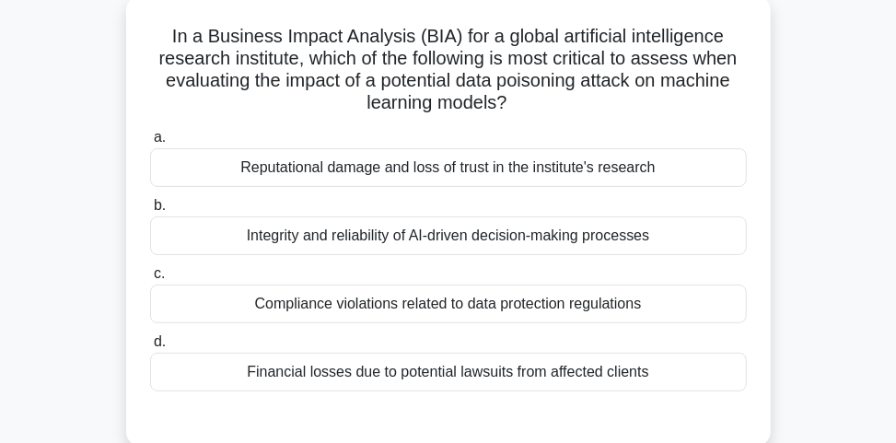
click at [527, 240] on div "Integrity and reliability of AI-driven decision-making processes" at bounding box center [448, 235] width 597 height 39
click at [150, 212] on input "b. Integrity and reliability of AI-driven decision-making processes" at bounding box center [150, 206] width 0 height 12
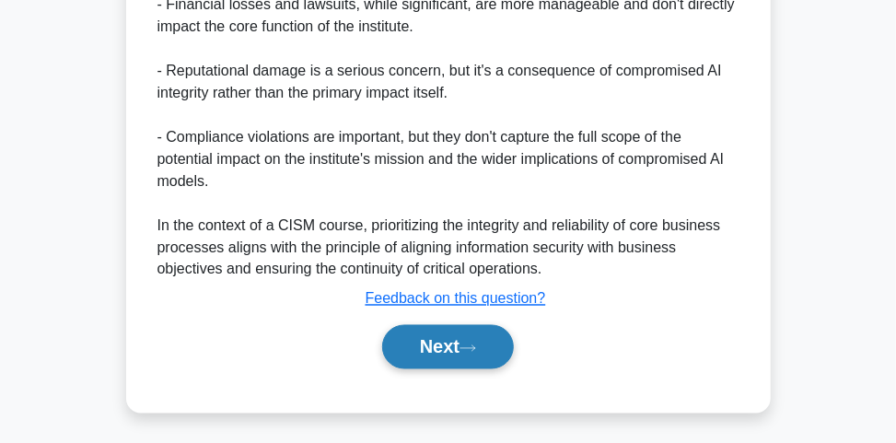
click at [448, 346] on button "Next" at bounding box center [448, 347] width 132 height 44
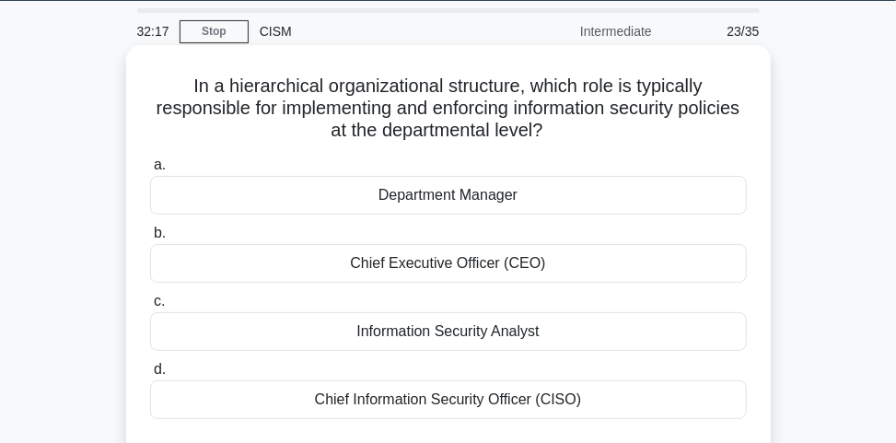
scroll to position [74, 0]
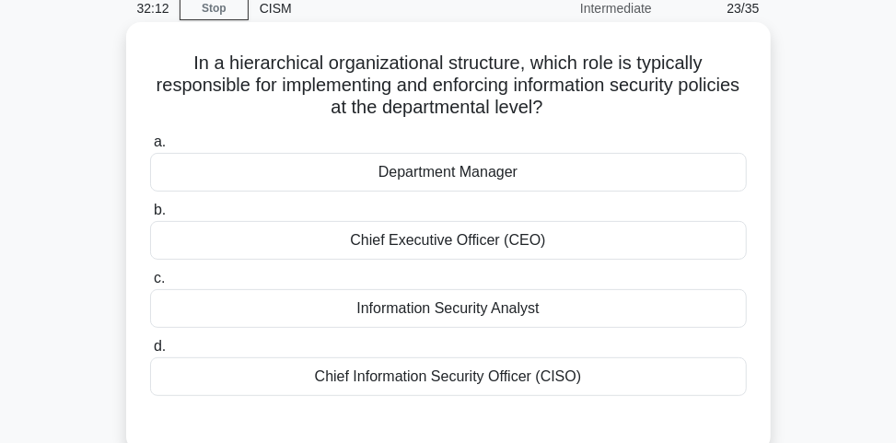
click at [516, 167] on div "Department Manager" at bounding box center [448, 172] width 597 height 39
click at [150, 148] on input "a. Department Manager" at bounding box center [150, 142] width 0 height 12
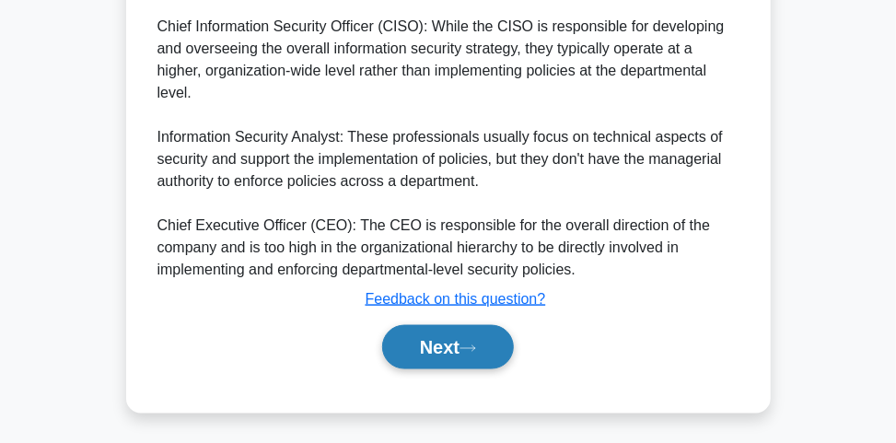
click at [474, 361] on button "Next" at bounding box center [448, 347] width 132 height 44
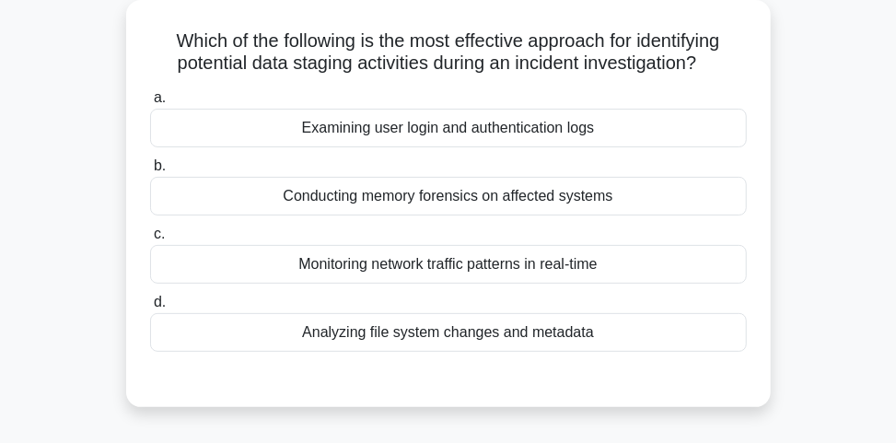
scroll to position [147, 0]
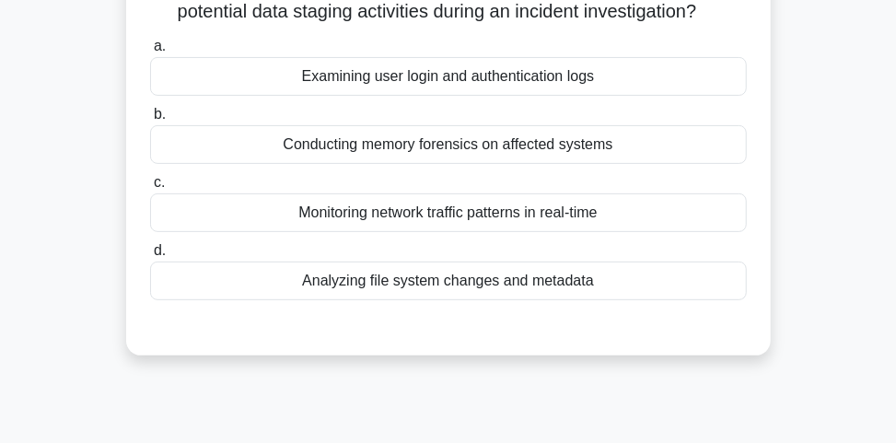
click at [558, 285] on div "Analyzing file system changes and metadata" at bounding box center [448, 281] width 597 height 39
click at [150, 257] on input "d. Analyzing file system changes and metadata" at bounding box center [150, 251] width 0 height 12
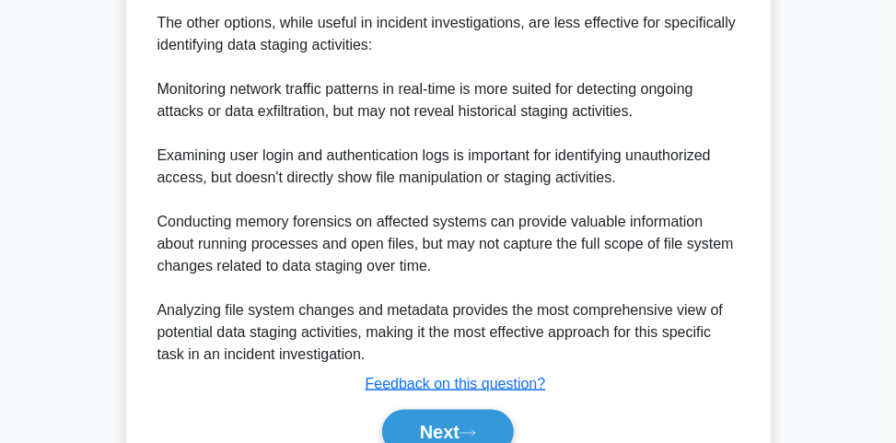
scroll to position [810, 0]
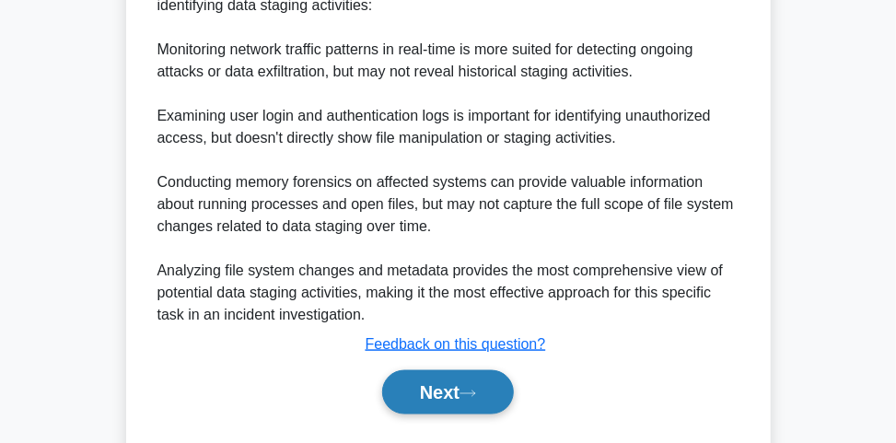
click at [454, 399] on button "Next" at bounding box center [448, 392] width 132 height 44
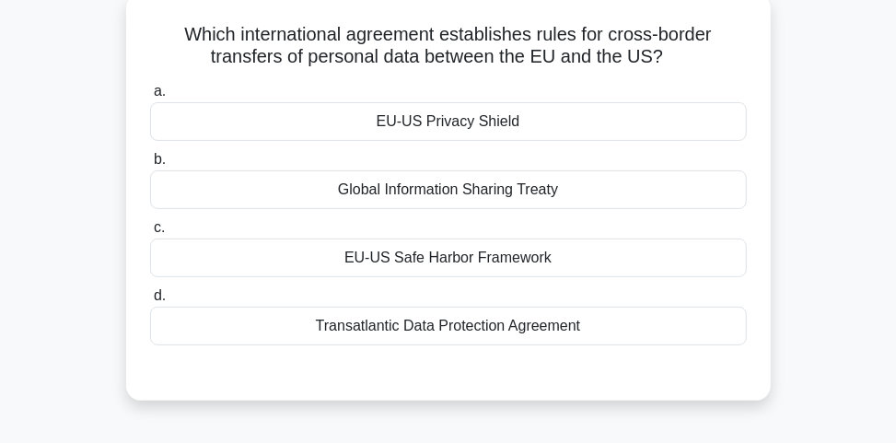
scroll to position [100, 0]
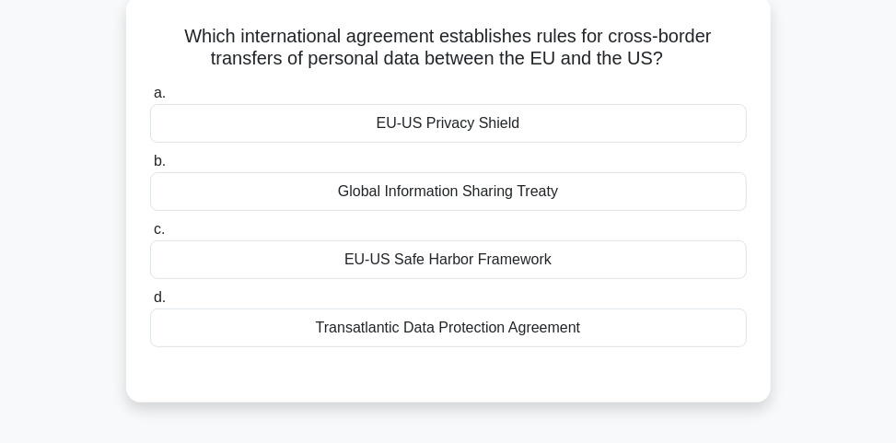
click at [546, 334] on div "Transatlantic Data Protection Agreement" at bounding box center [448, 328] width 597 height 39
click at [150, 304] on input "d. Transatlantic Data Protection Agreement" at bounding box center [150, 298] width 0 height 12
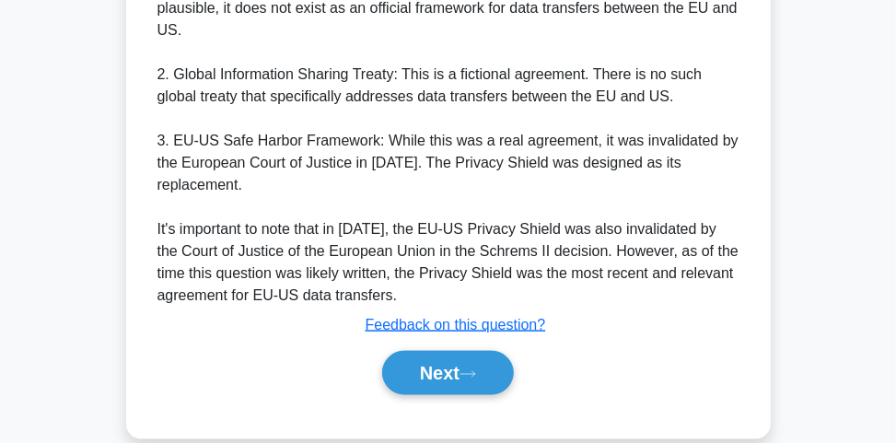
scroll to position [769, 0]
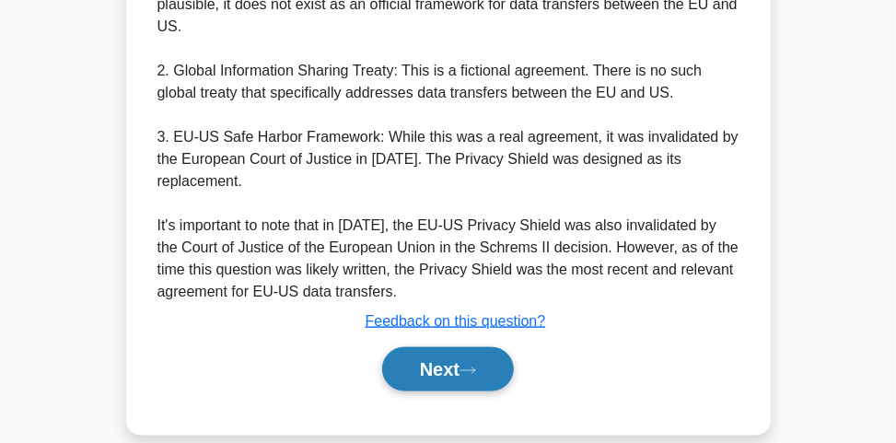
click at [460, 347] on button "Next" at bounding box center [448, 369] width 132 height 44
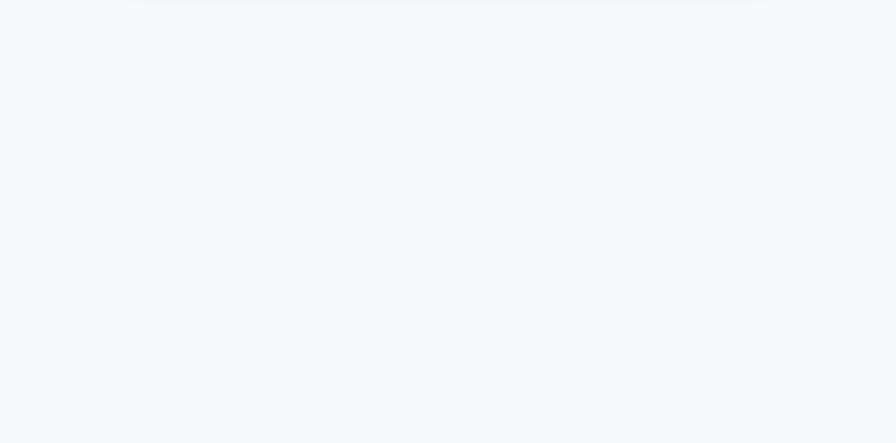
scroll to position [542, 0]
